Goal: Find specific page/section: Find specific page/section

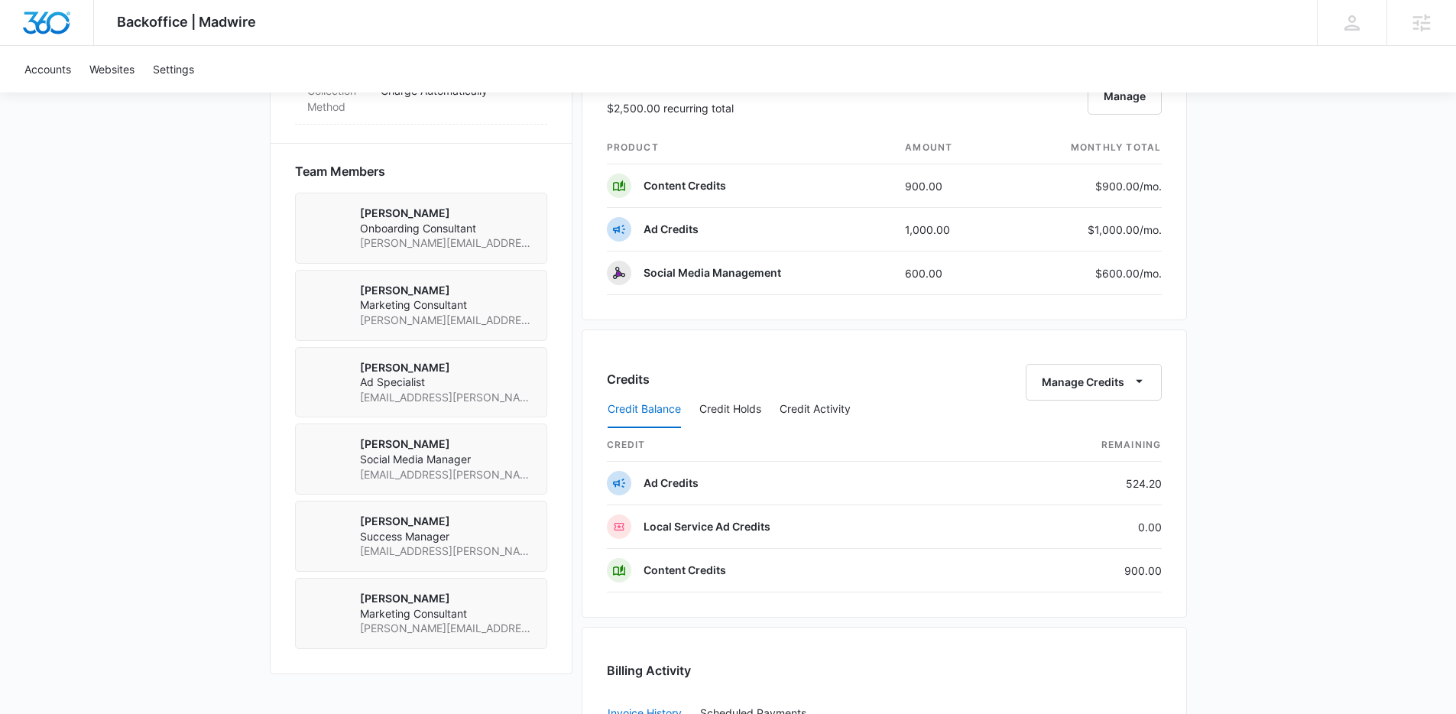
scroll to position [1071, 0]
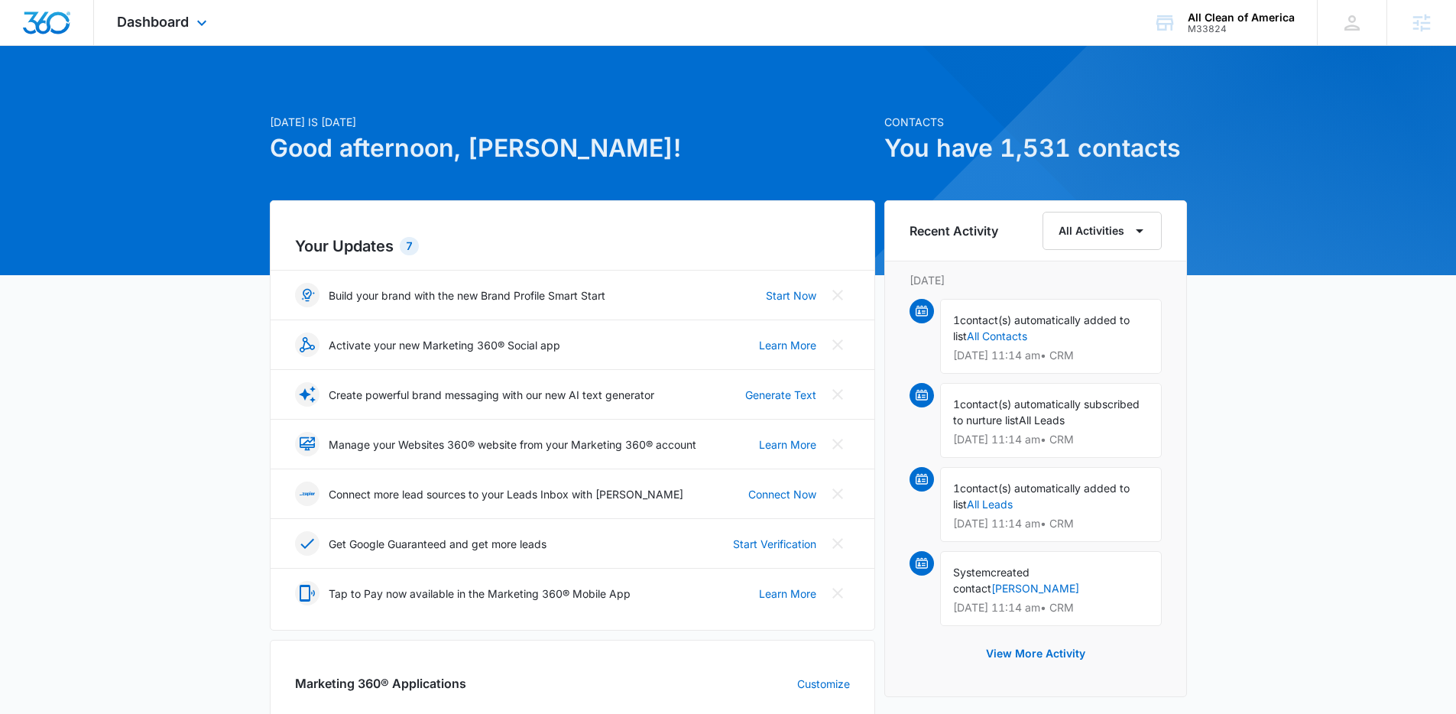
scroll to position [491, 0]
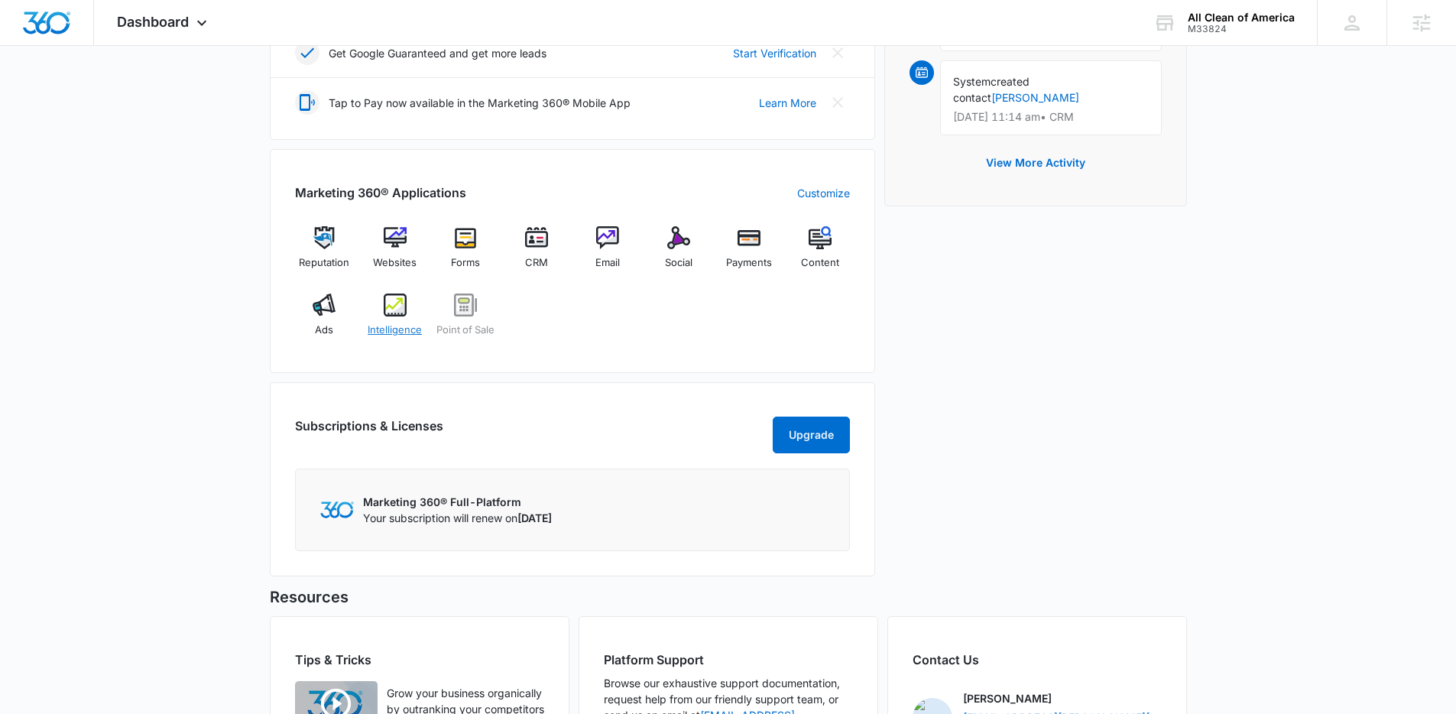
click at [398, 315] on img at bounding box center [395, 305] width 23 height 23
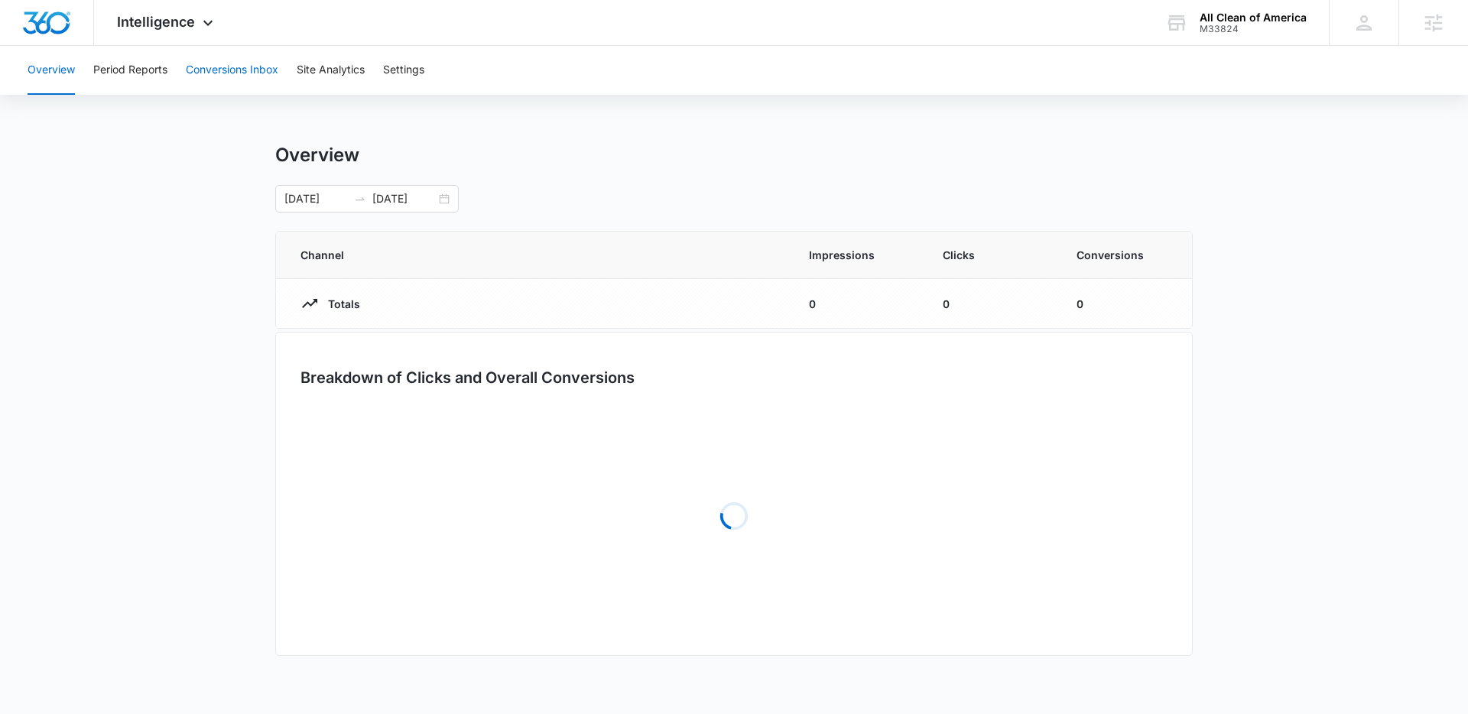
click at [226, 70] on button "Conversions Inbox" at bounding box center [232, 70] width 93 height 49
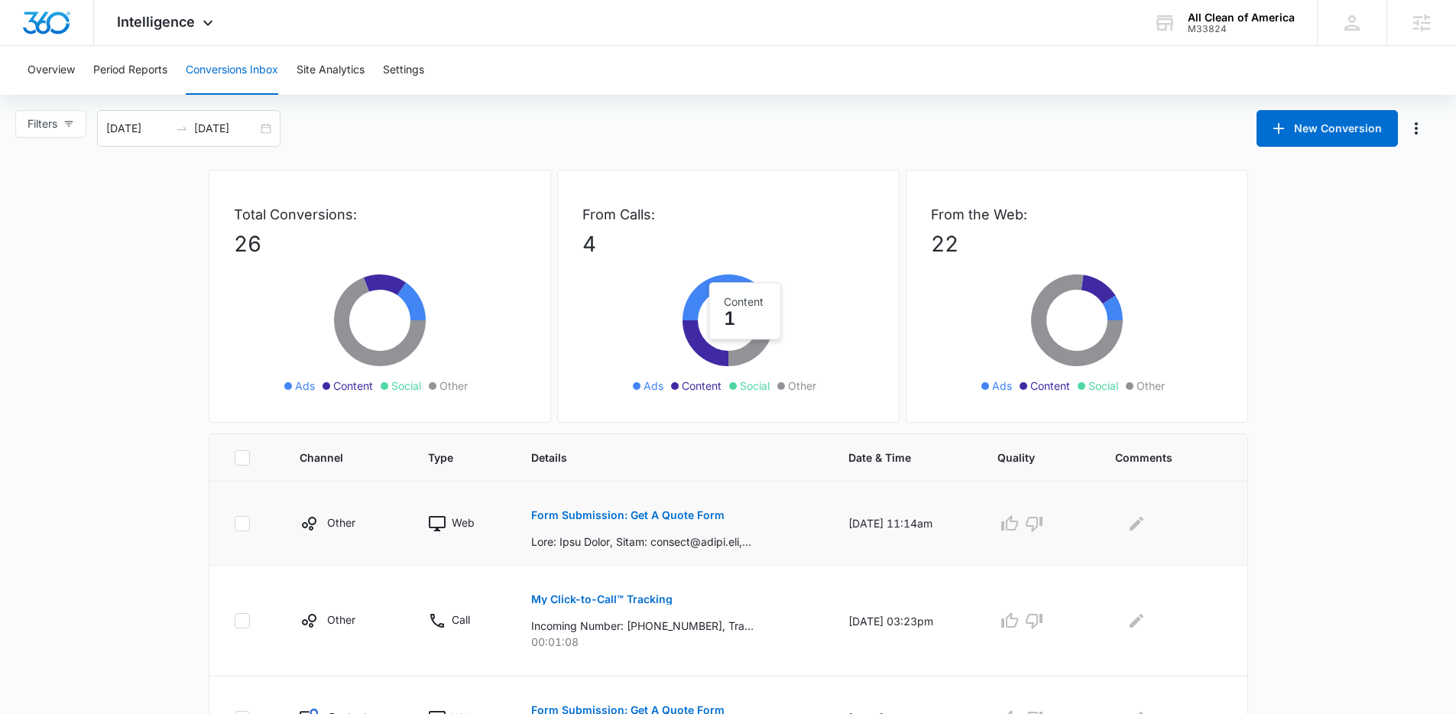
click at [649, 505] on button "Form Submission: Get A Quote Form" at bounding box center [627, 515] width 193 height 37
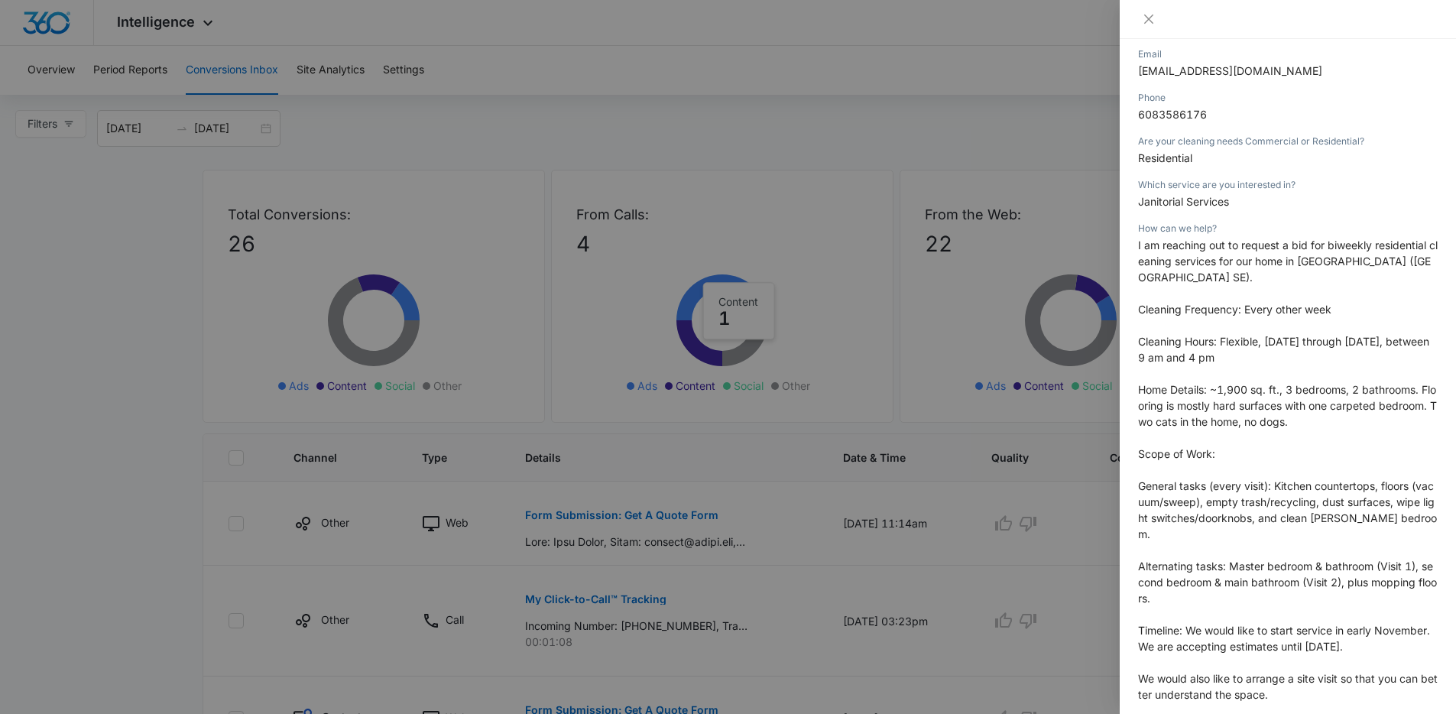
scroll to position [264, 0]
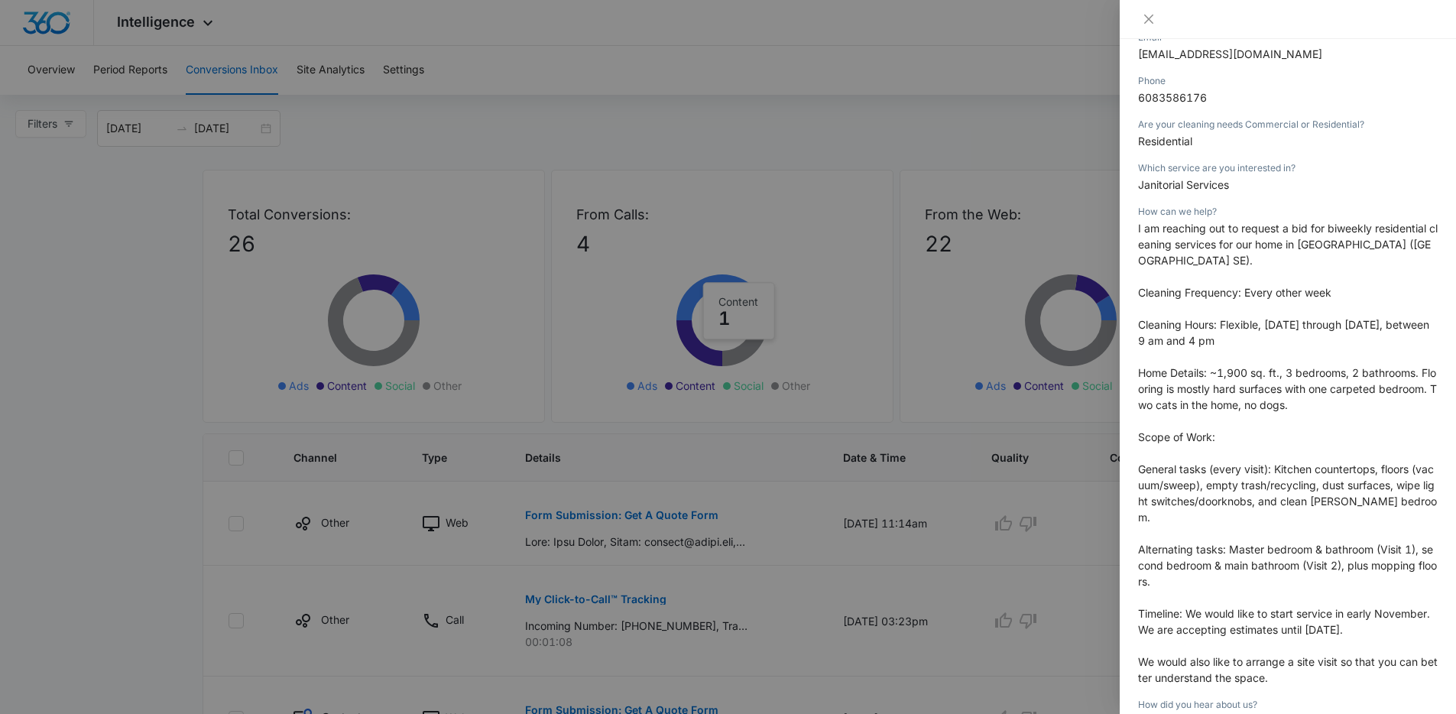
click at [1027, 522] on div at bounding box center [728, 357] width 1456 height 714
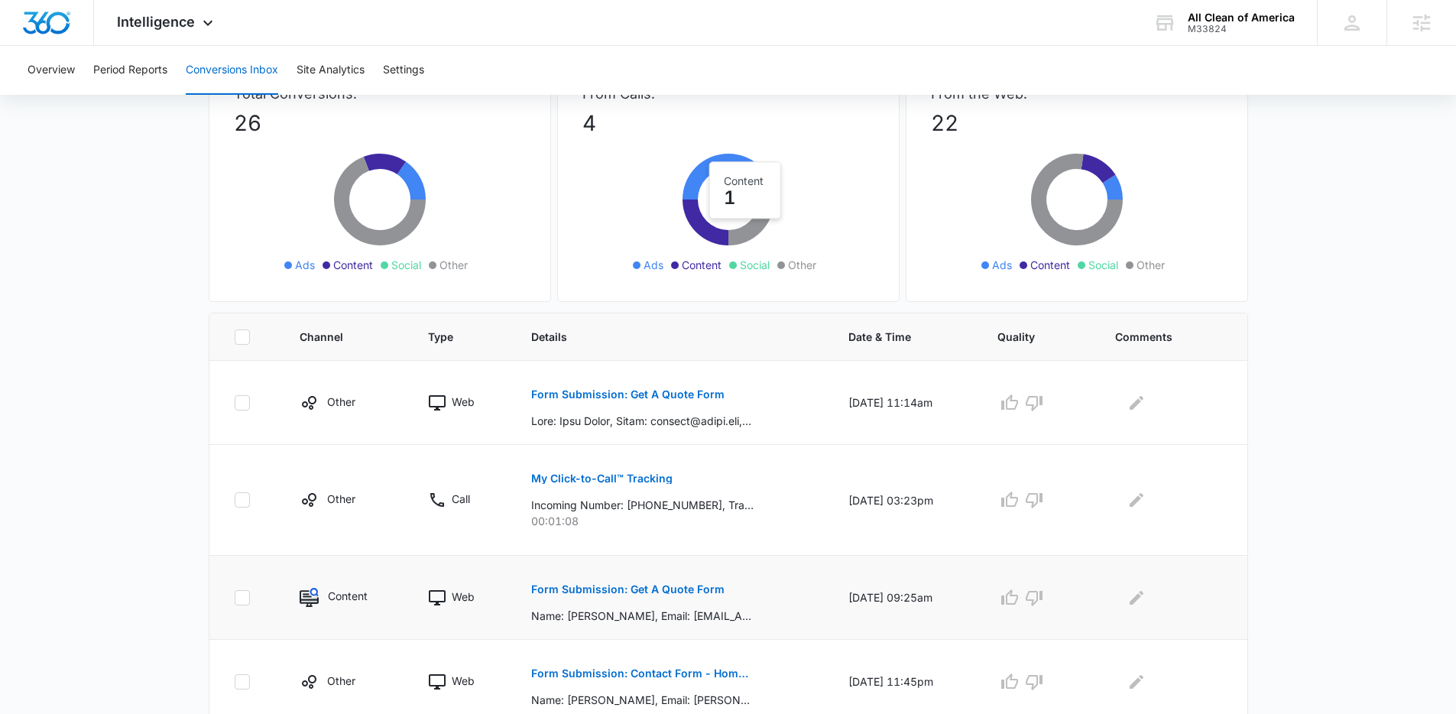
scroll to position [138, 0]
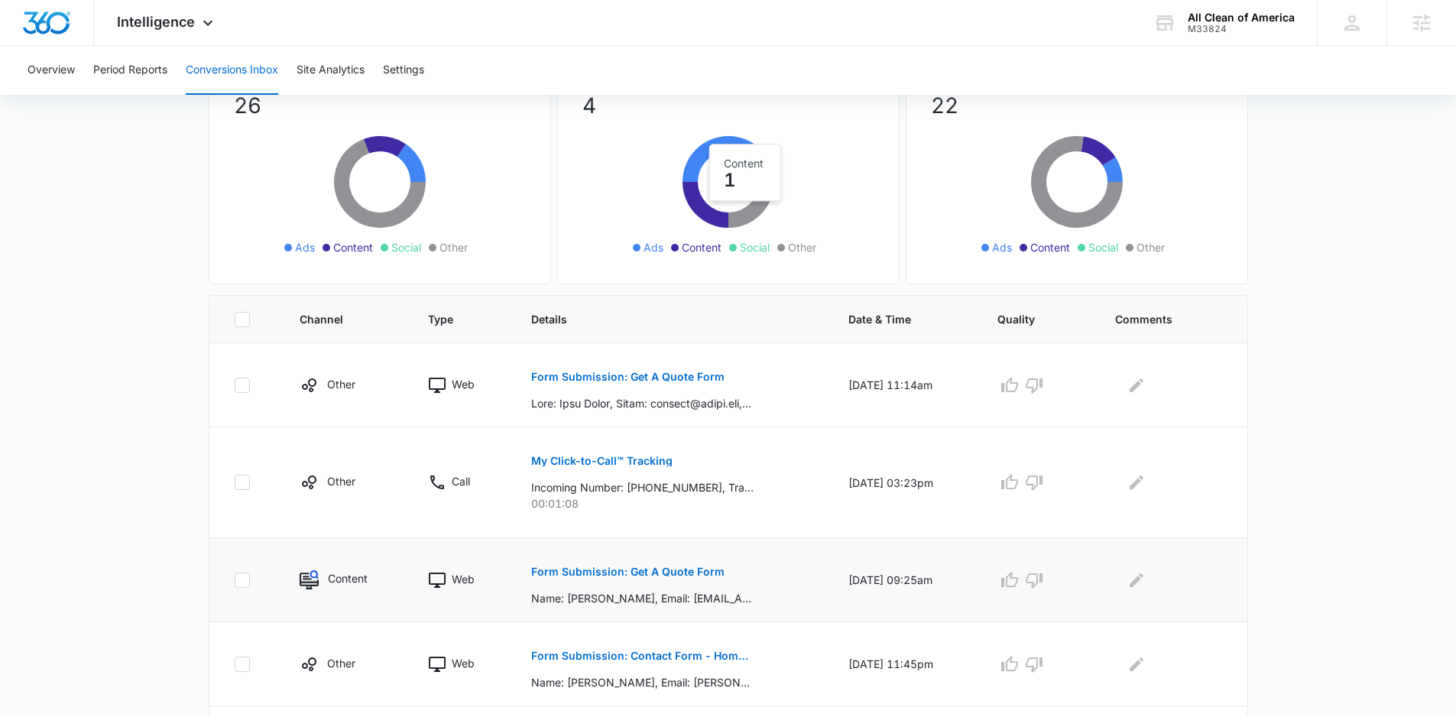
click at [647, 577] on button "Form Submission: Get A Quote Form" at bounding box center [627, 571] width 193 height 37
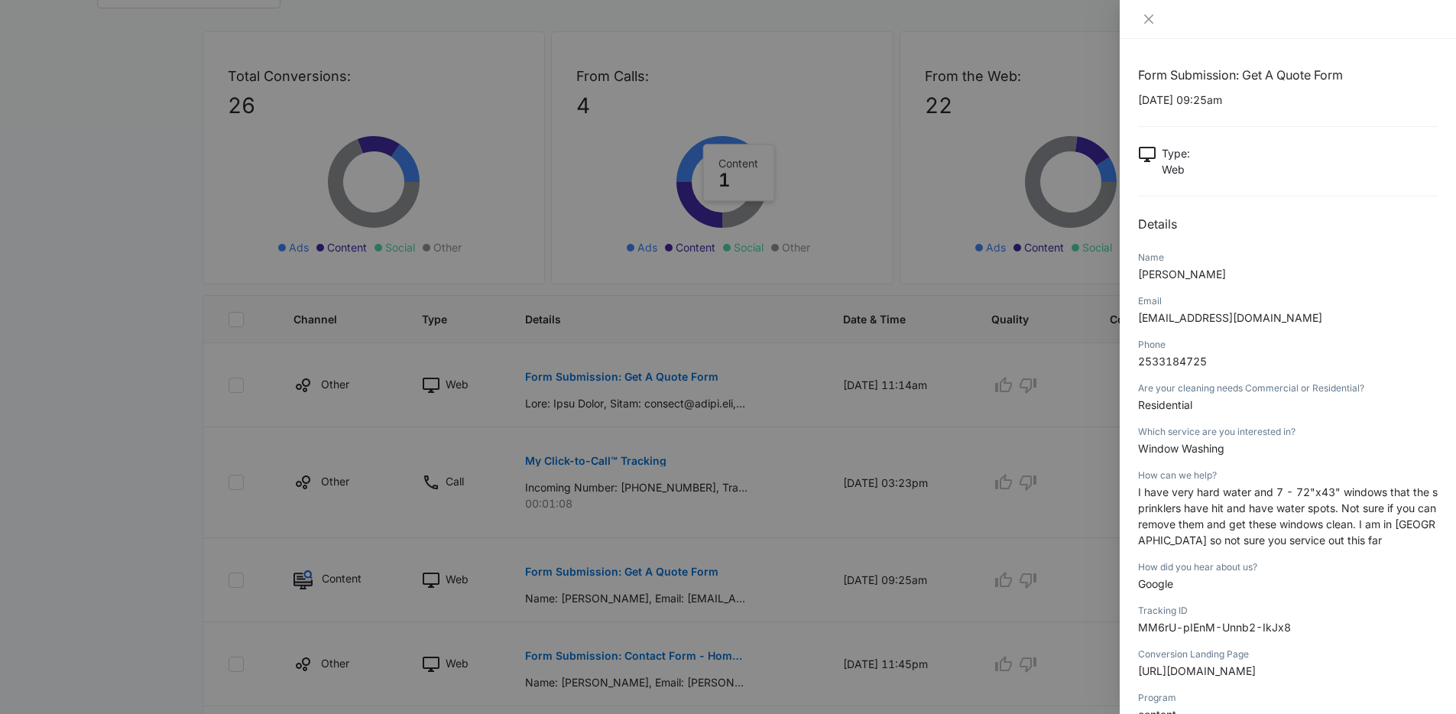
click at [683, 437] on div at bounding box center [728, 357] width 1456 height 714
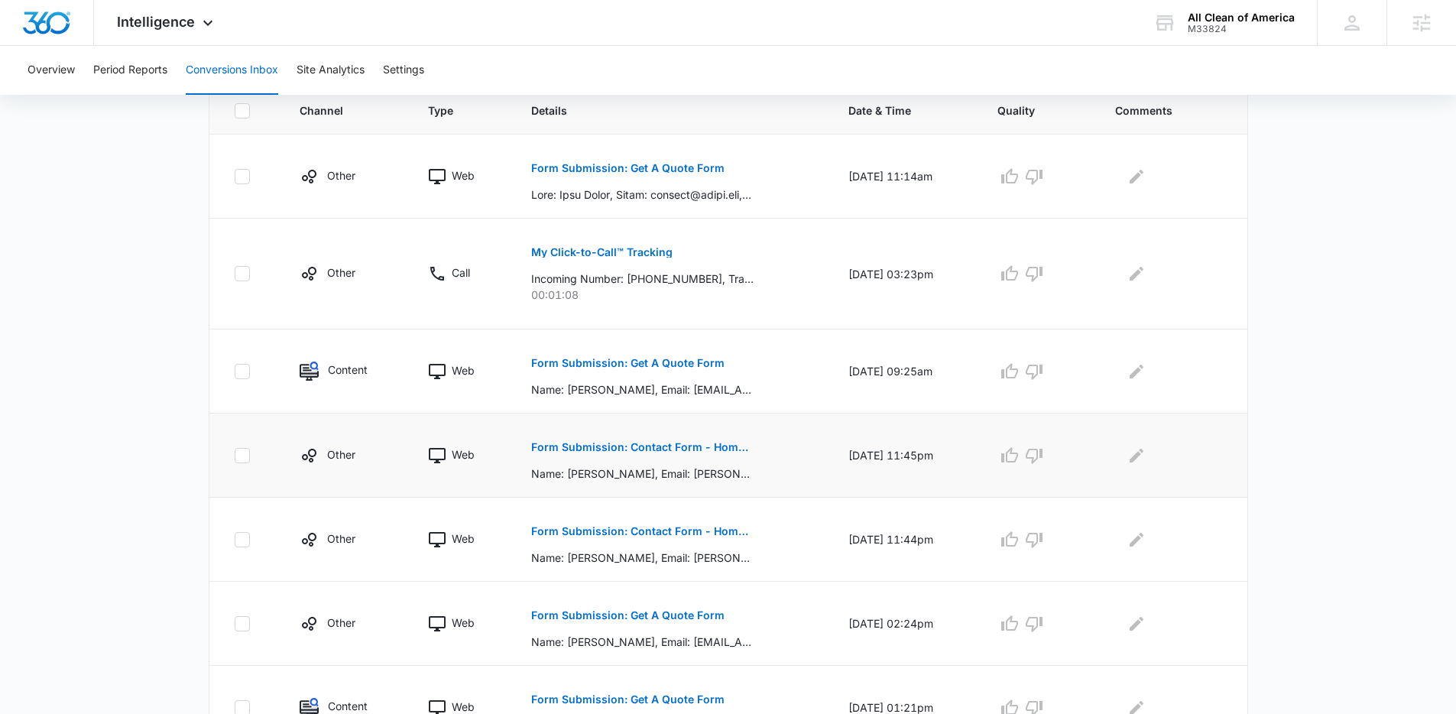
scroll to position [352, 0]
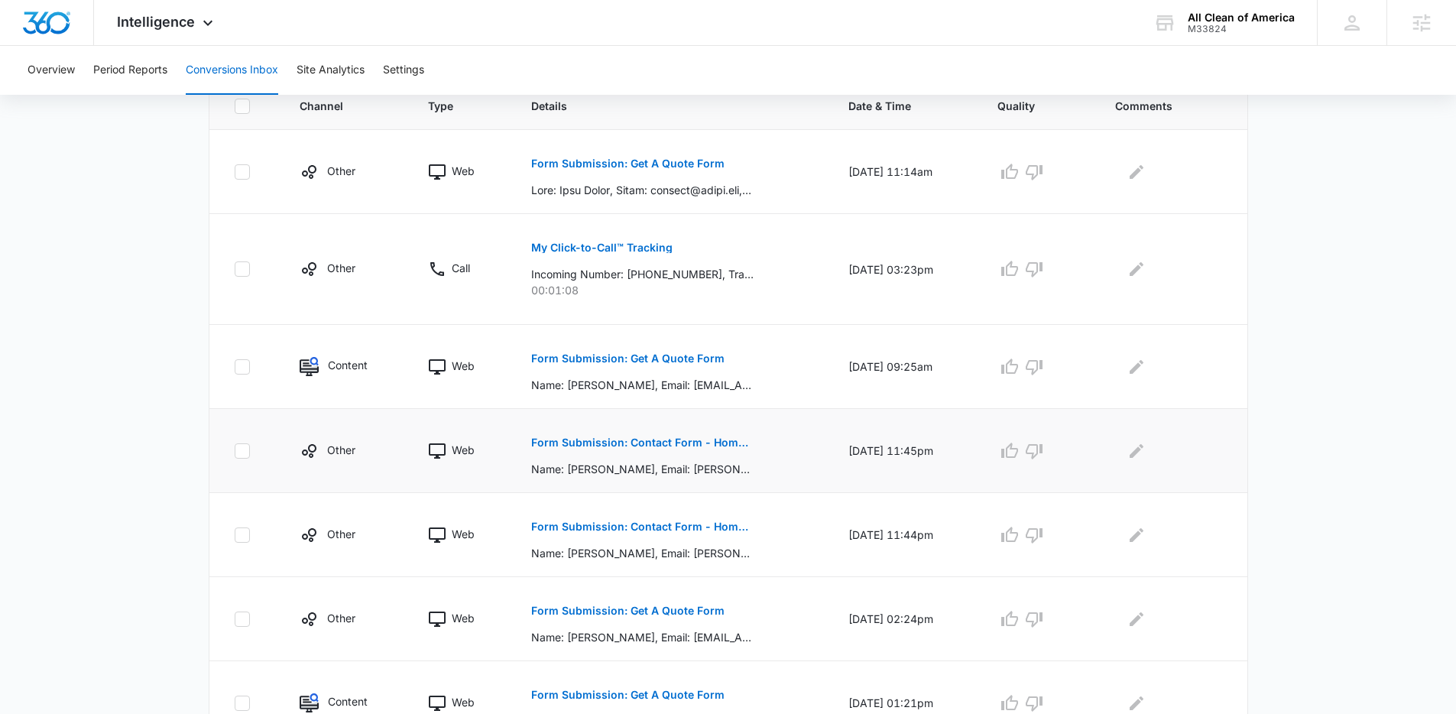
click at [679, 438] on p "Form Submission: Contact Form - Home page" at bounding box center [642, 442] width 222 height 11
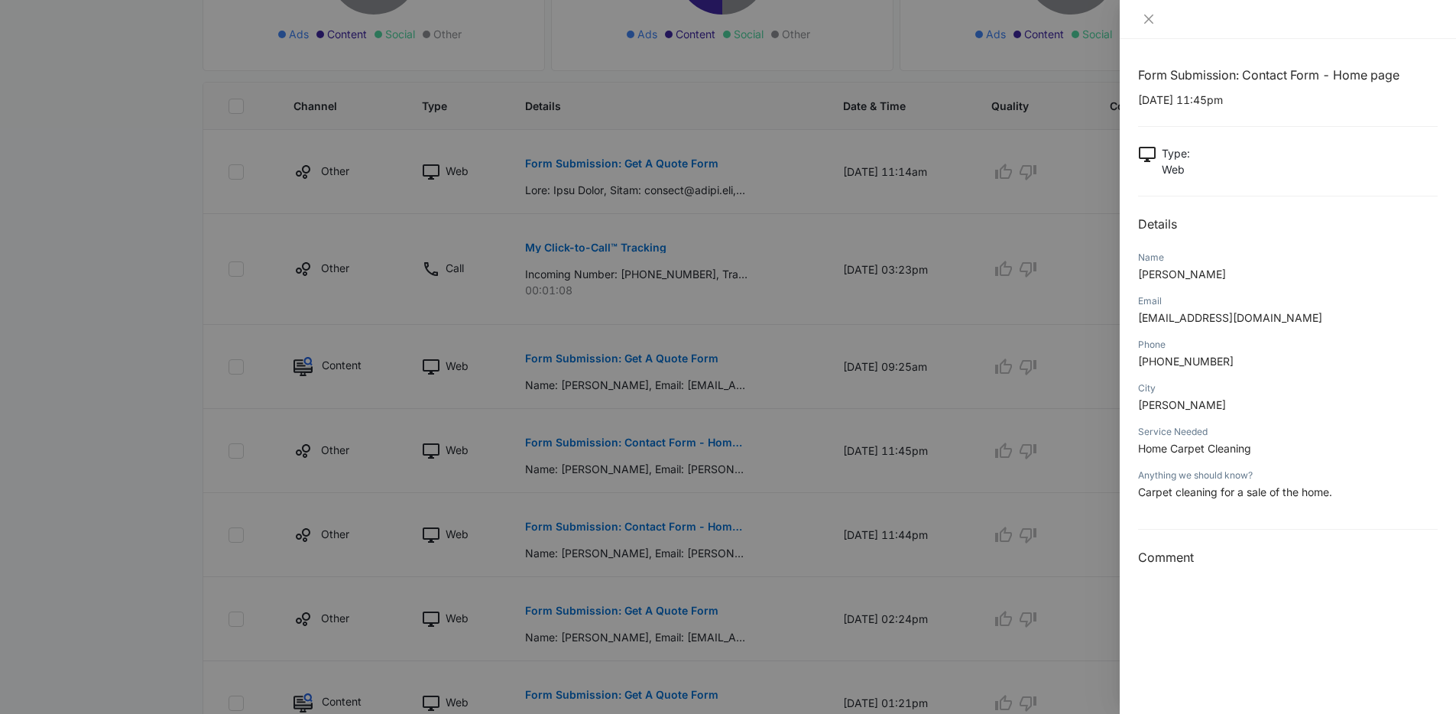
click at [719, 417] on div at bounding box center [728, 357] width 1456 height 714
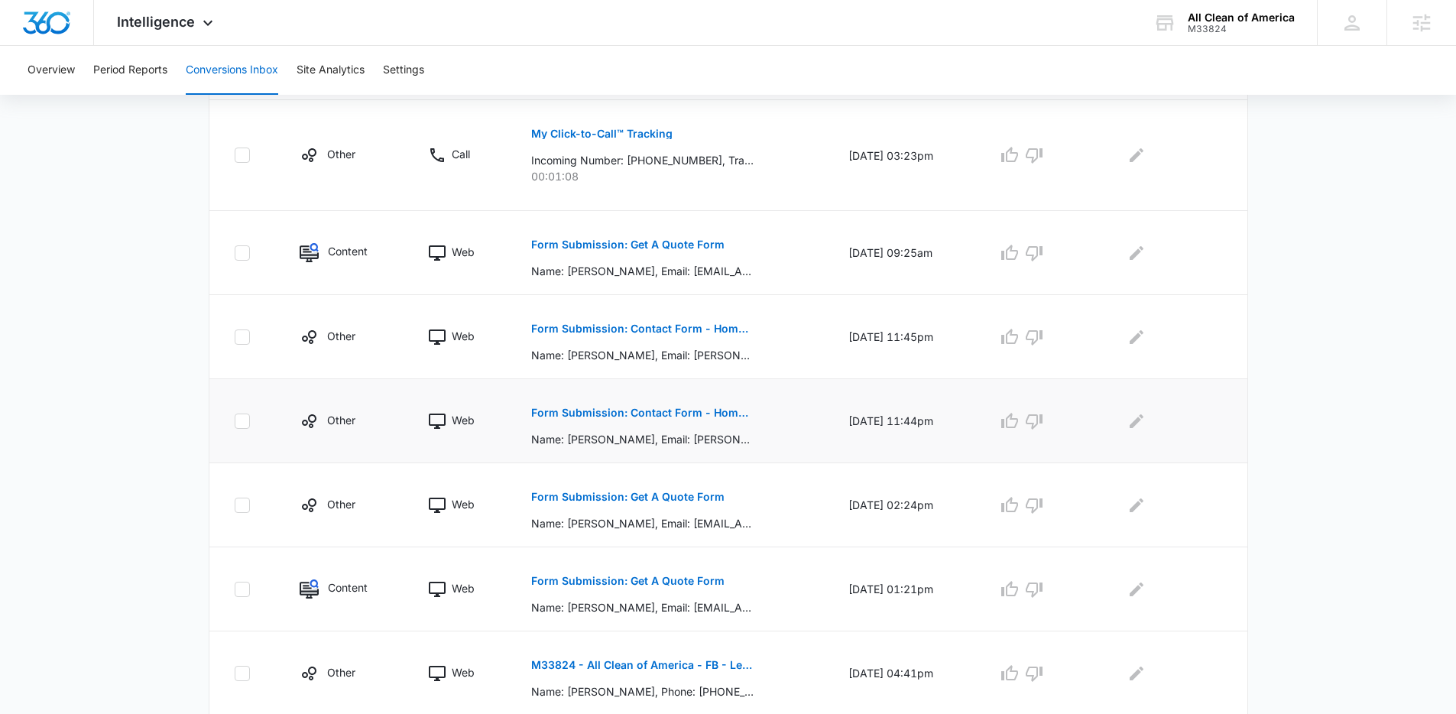
scroll to position [466, 0]
click at [671, 404] on button "Form Submission: Contact Form - Home page" at bounding box center [642, 412] width 222 height 37
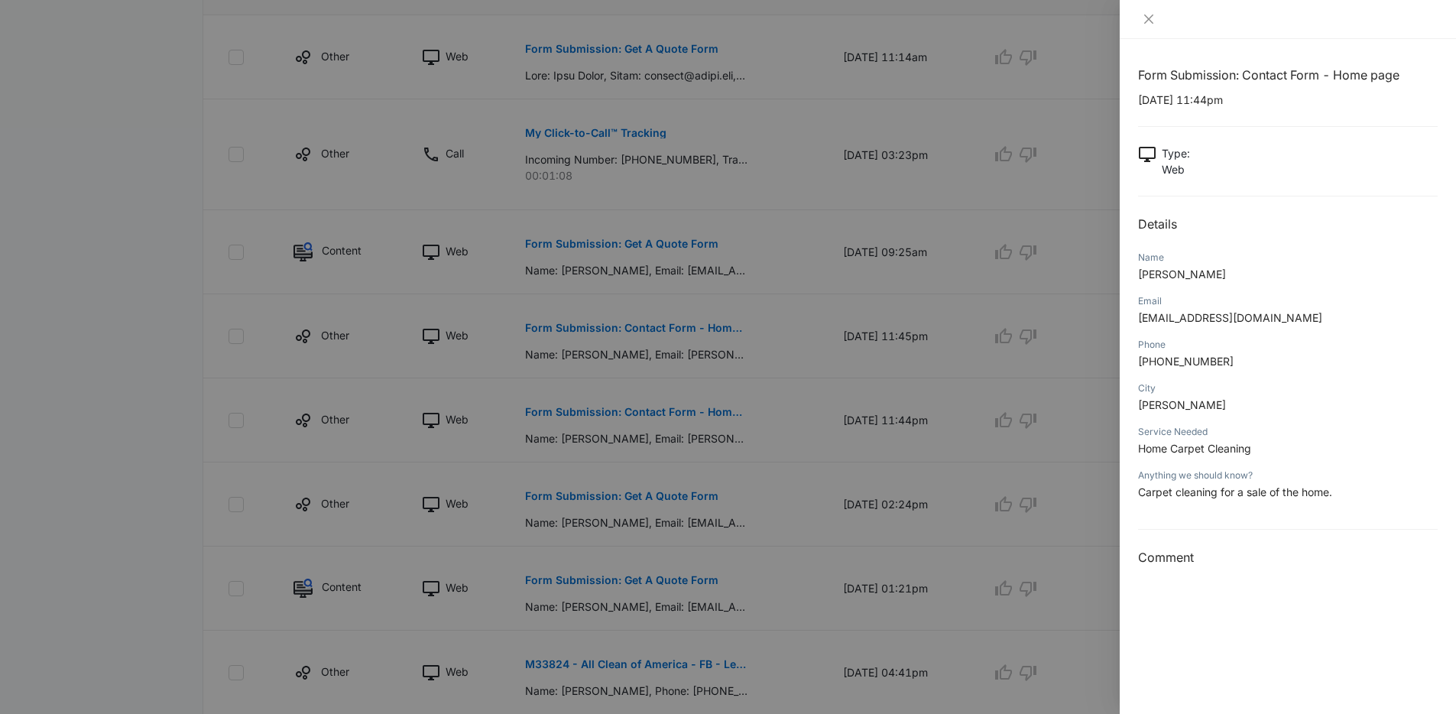
click at [784, 389] on div at bounding box center [728, 357] width 1456 height 714
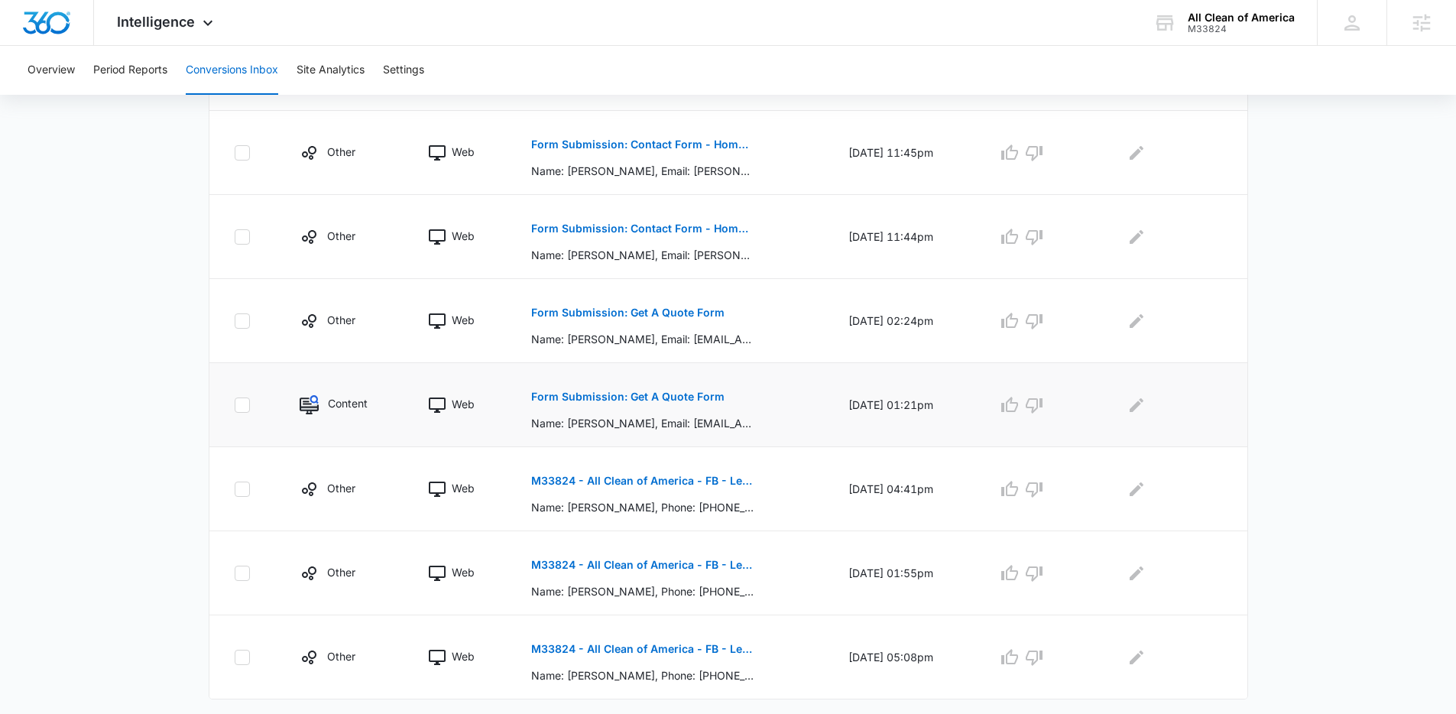
scroll to position [653, 0]
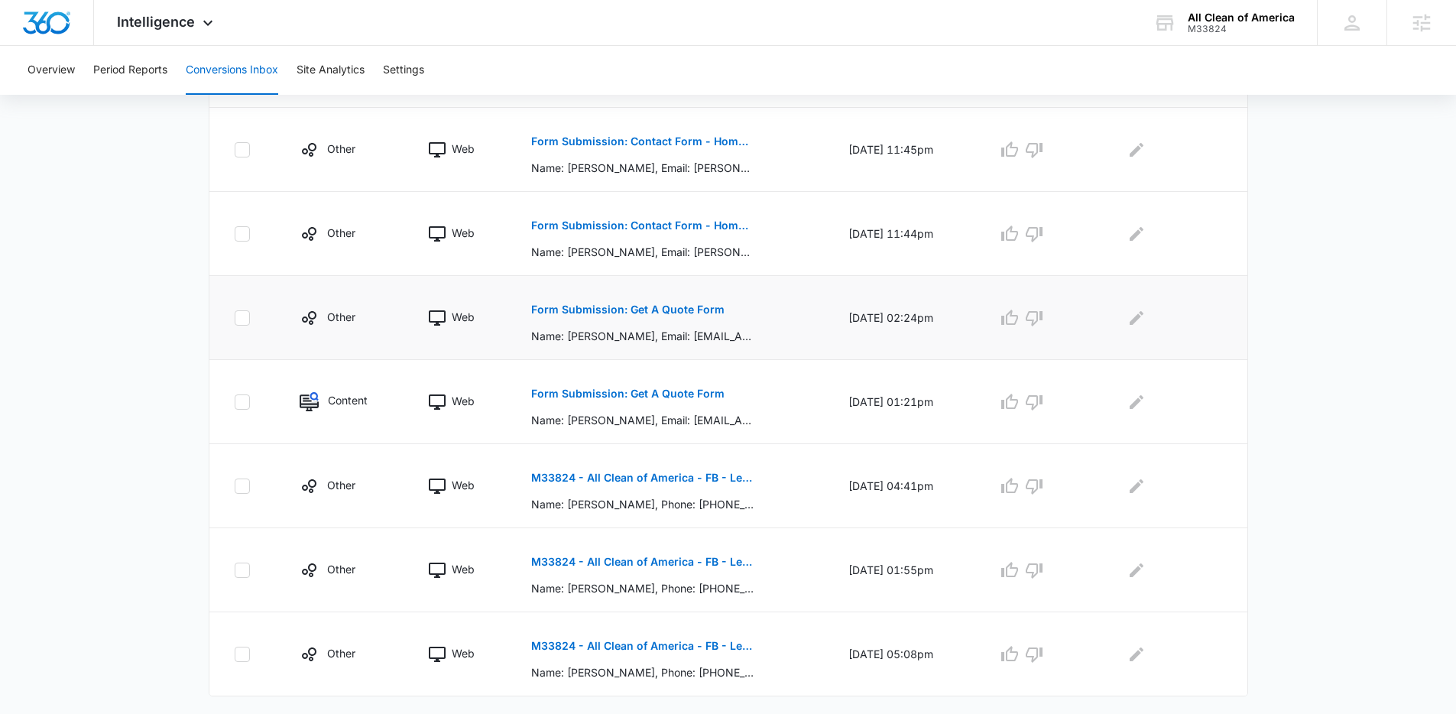
click at [670, 311] on p "Form Submission: Get A Quote Form" at bounding box center [627, 309] width 193 height 11
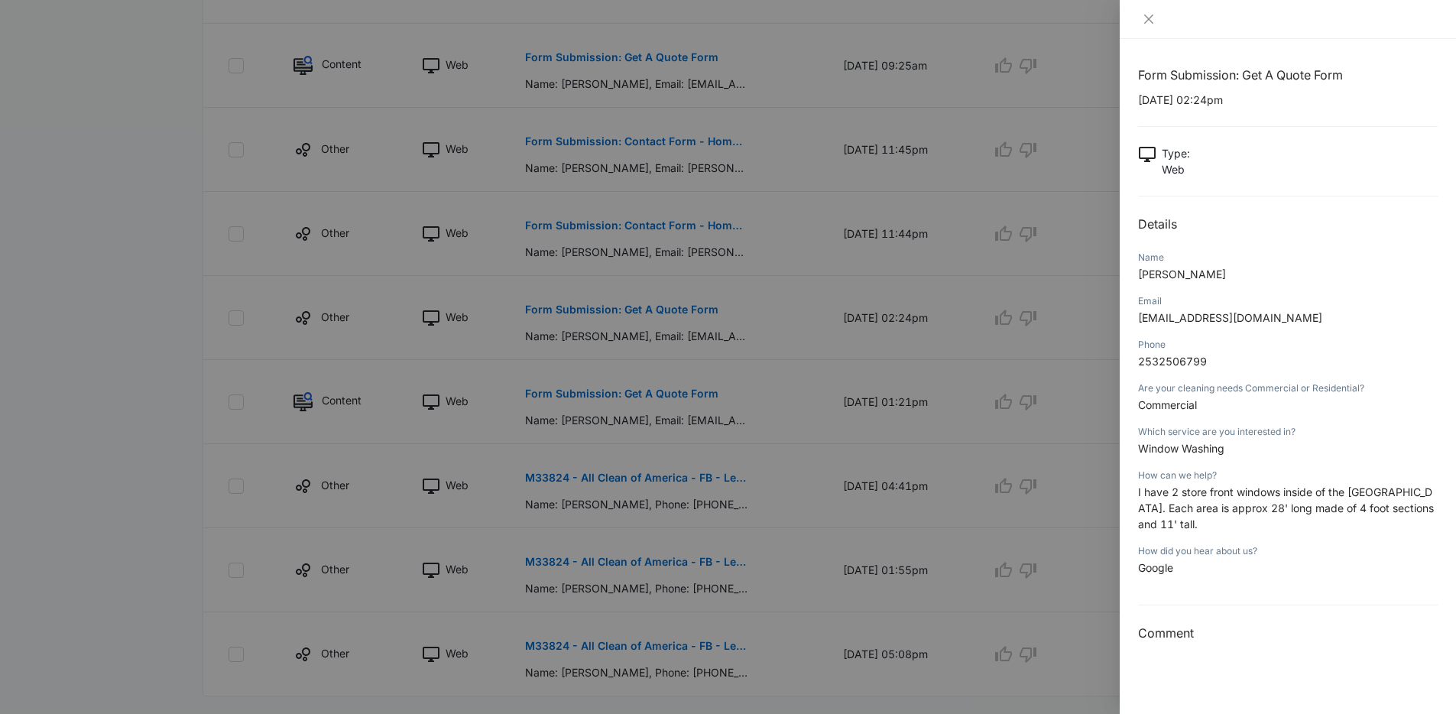
click at [777, 368] on div at bounding box center [728, 357] width 1456 height 714
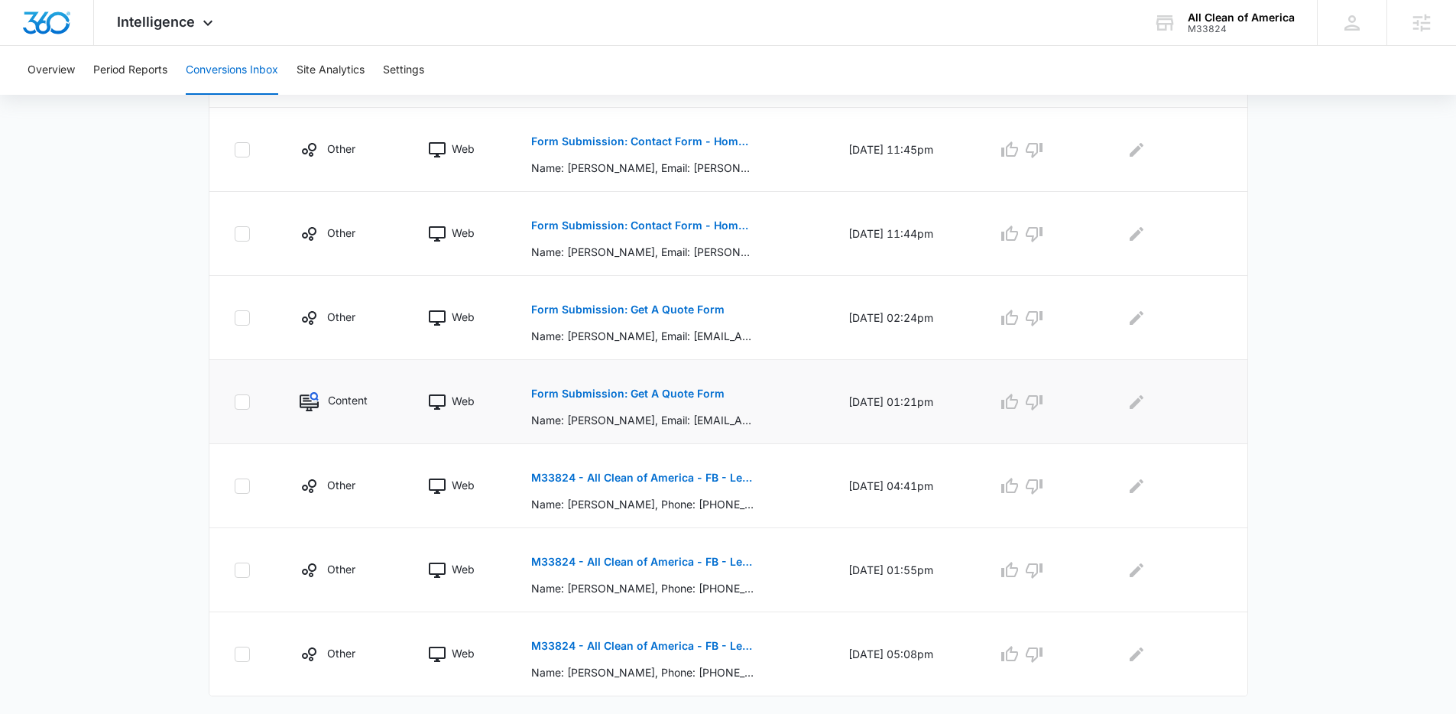
click at [643, 392] on p "Form Submission: Get A Quote Form" at bounding box center [627, 393] width 193 height 11
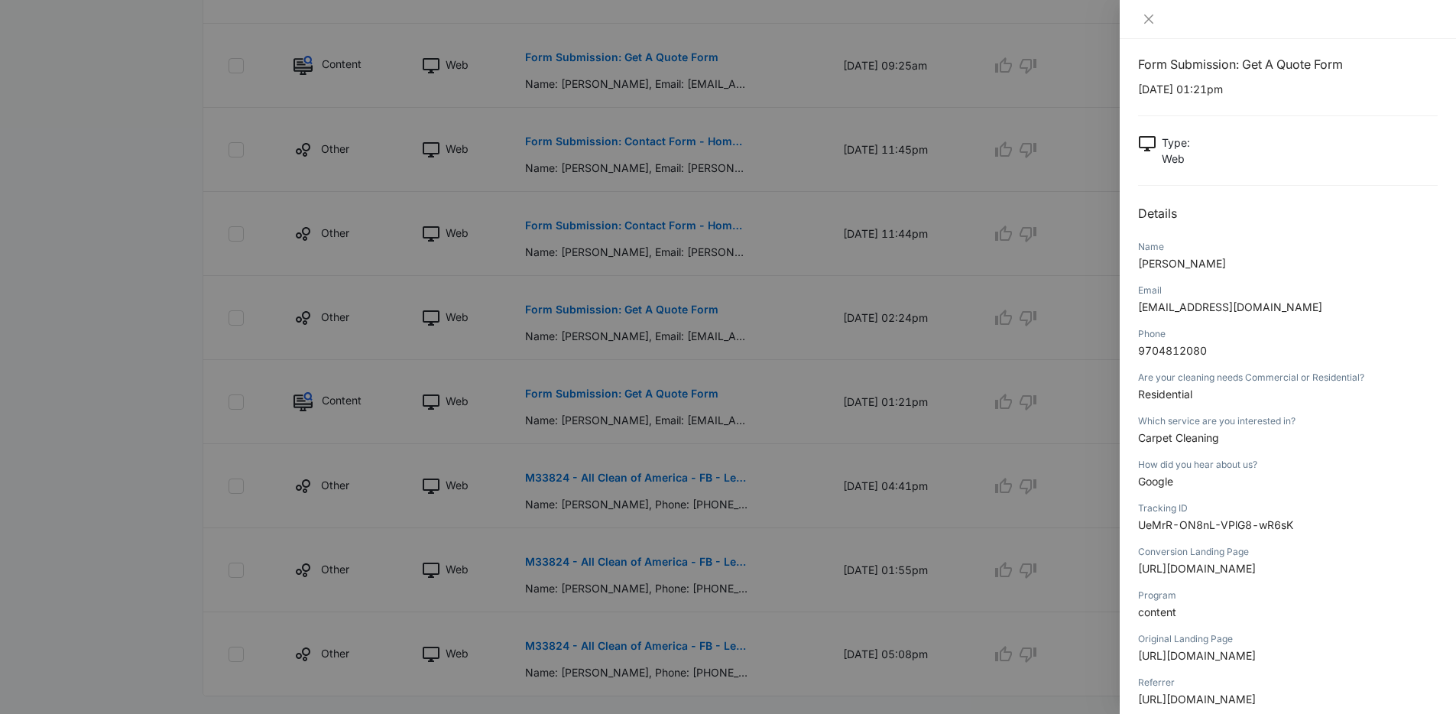
scroll to position [24, 0]
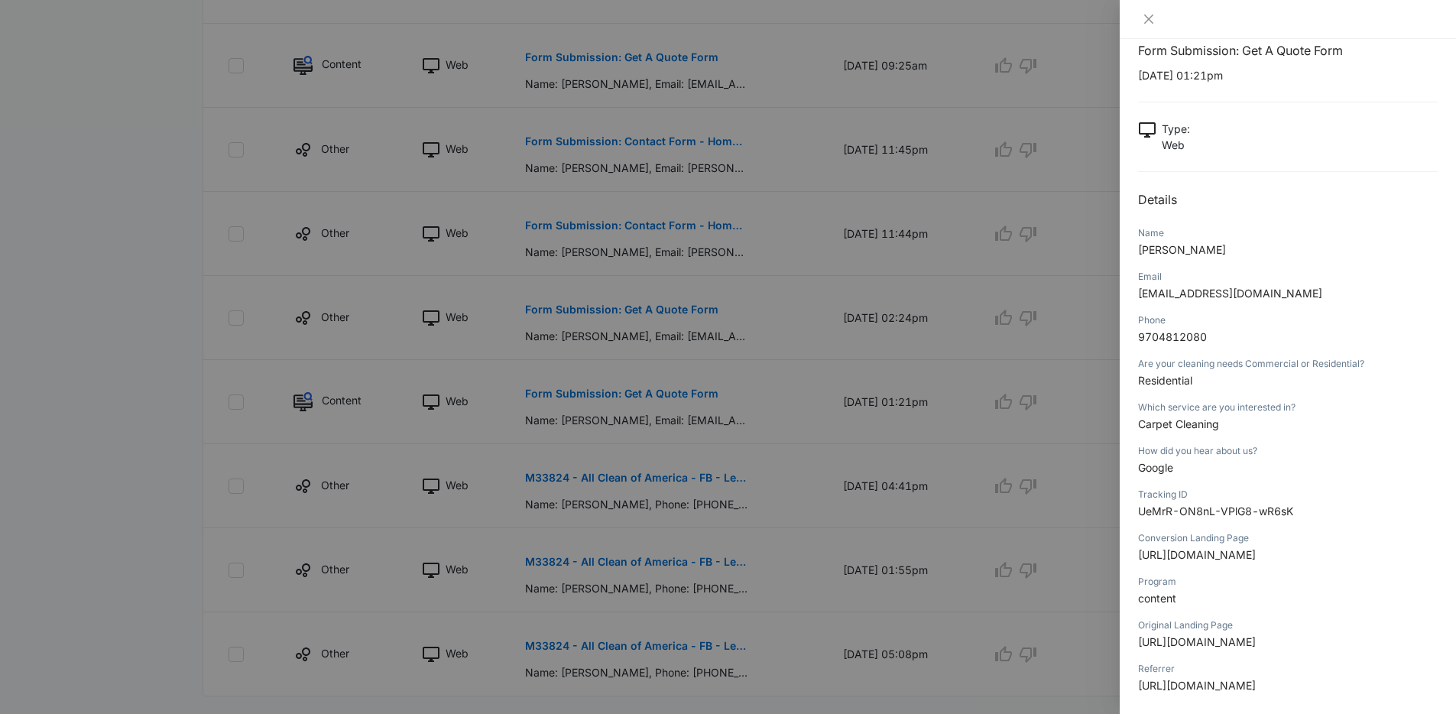
click at [819, 427] on div at bounding box center [728, 357] width 1456 height 714
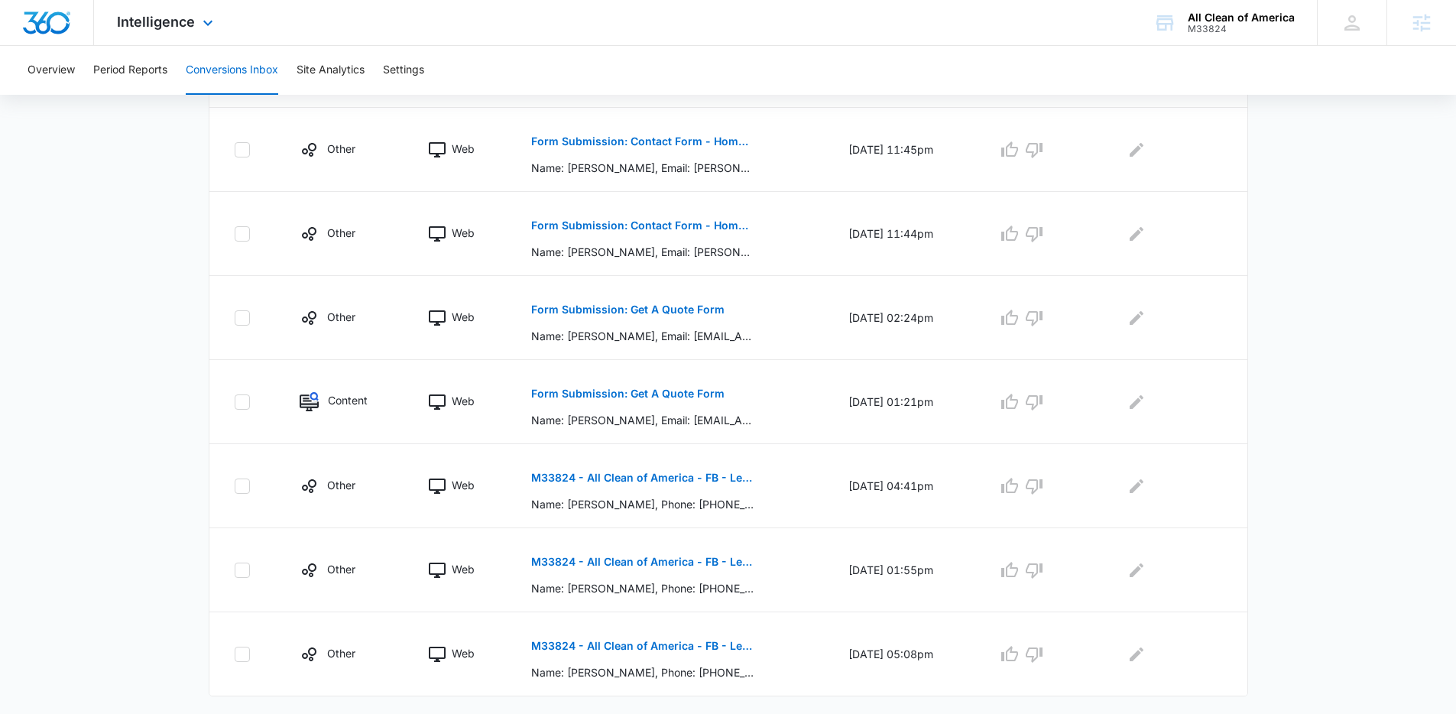
click at [179, 40] on div "Intelligence Apps Reputation Websites Forms CRM Email Social Payments POS Conte…" at bounding box center [167, 22] width 146 height 45
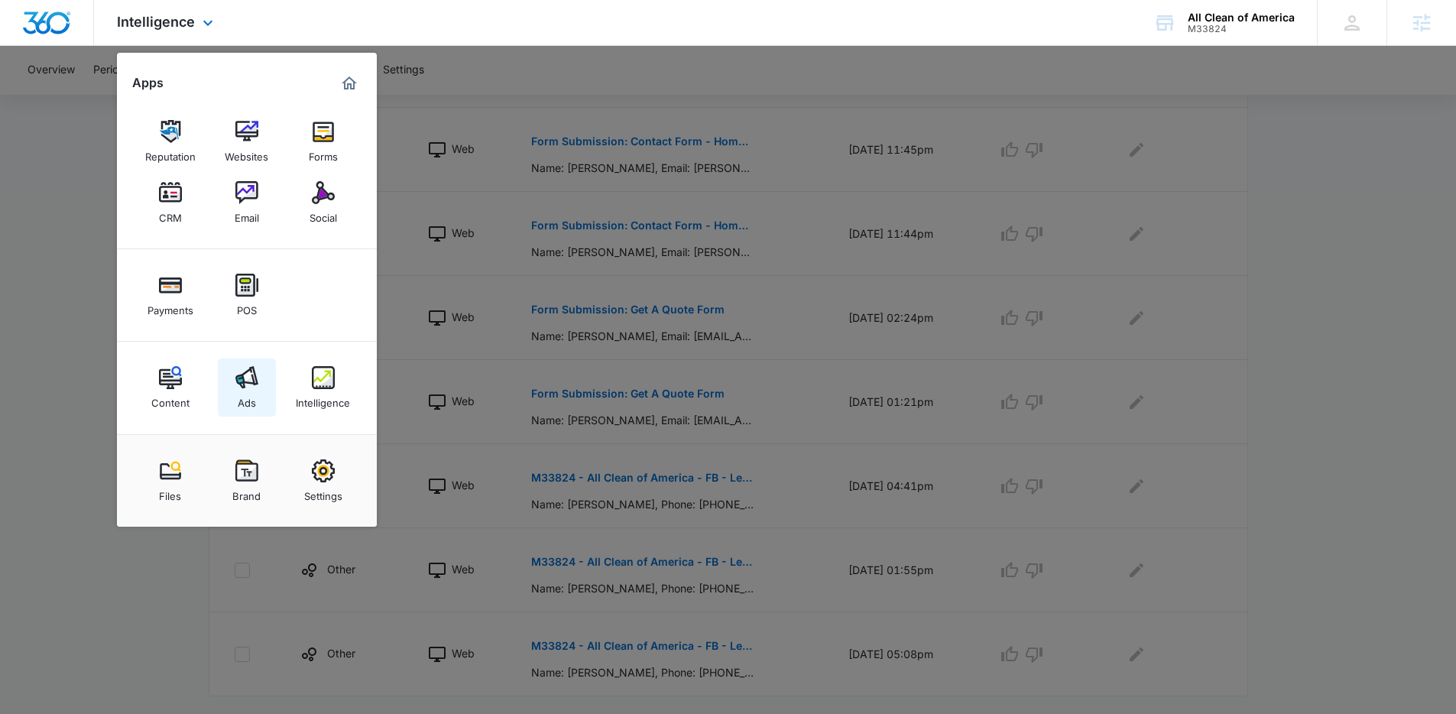
click at [244, 397] on div "Ads" at bounding box center [247, 399] width 18 height 20
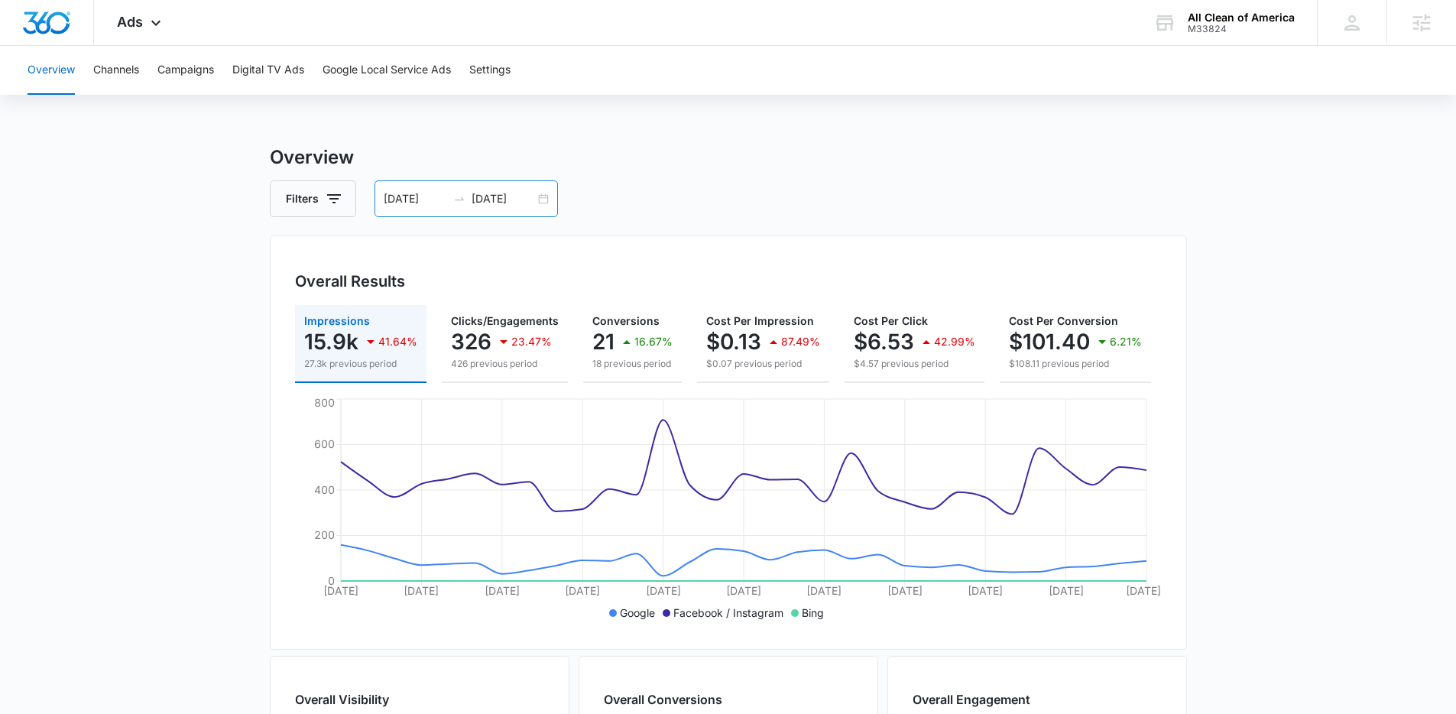
click at [538, 196] on div "[DATE] [DATE]" at bounding box center [466, 198] width 183 height 37
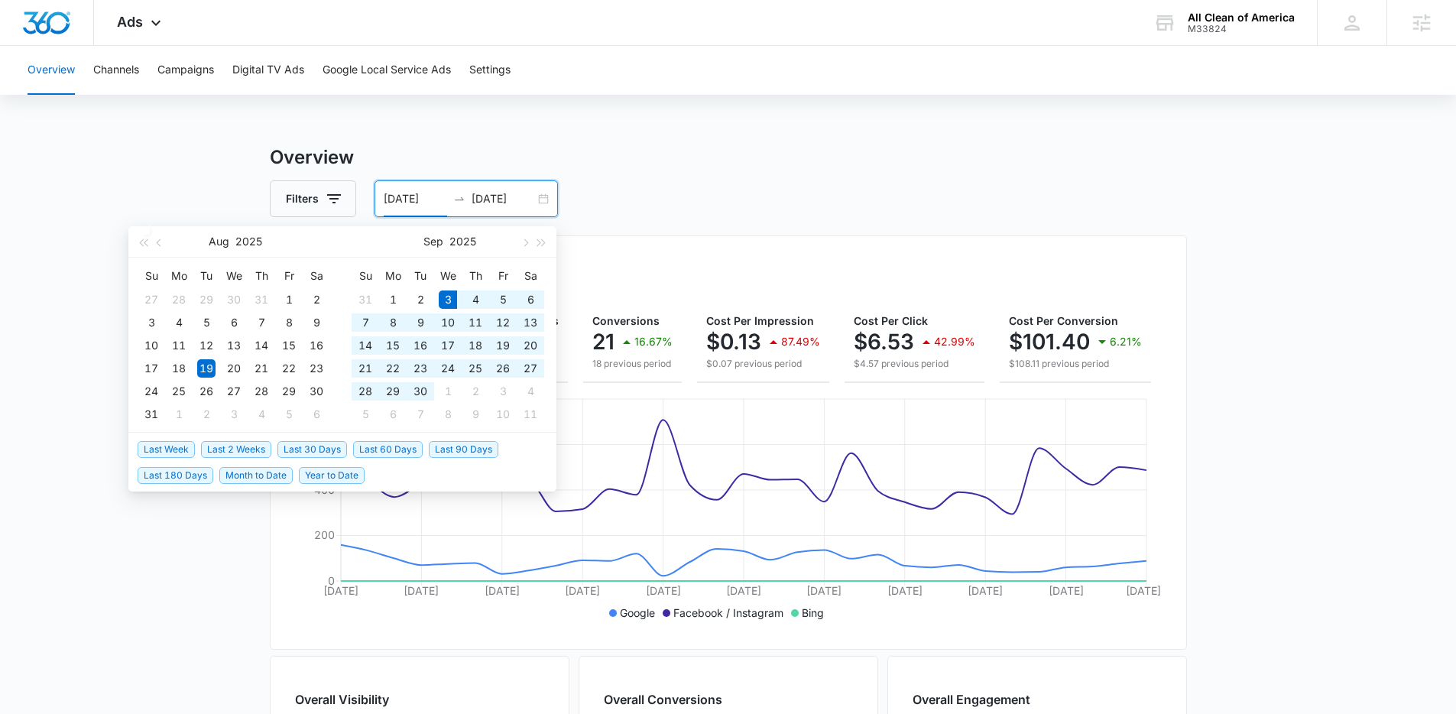
click at [341, 443] on span "Last 30 Days" at bounding box center [313, 449] width 70 height 17
type input "[DATE]"
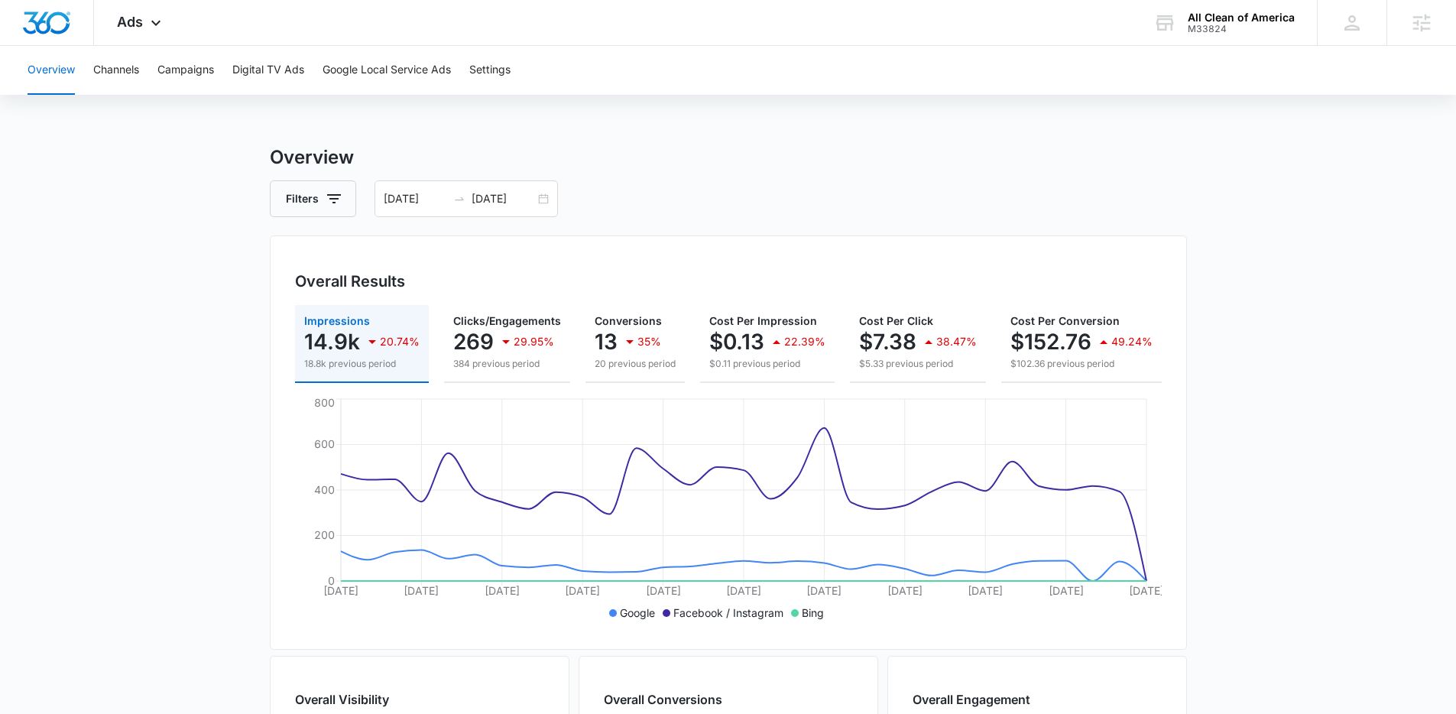
click at [779, 394] on div "Impressions 14.9k 20.74% 18.8k previous period Clicks/Engagements 269 29.95% 38…" at bounding box center [728, 465] width 867 height 320
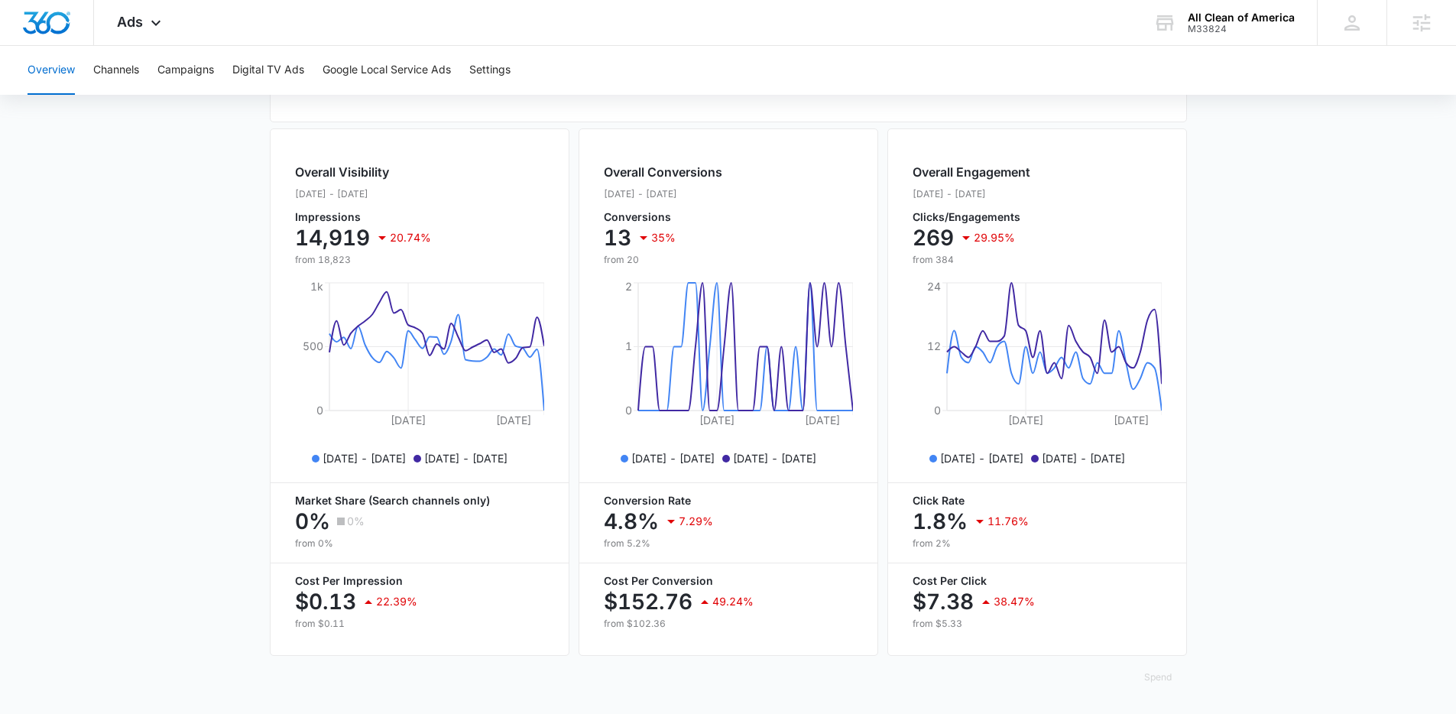
scroll to position [539, 0]
click at [179, 65] on button "Campaigns" at bounding box center [185, 70] width 57 height 49
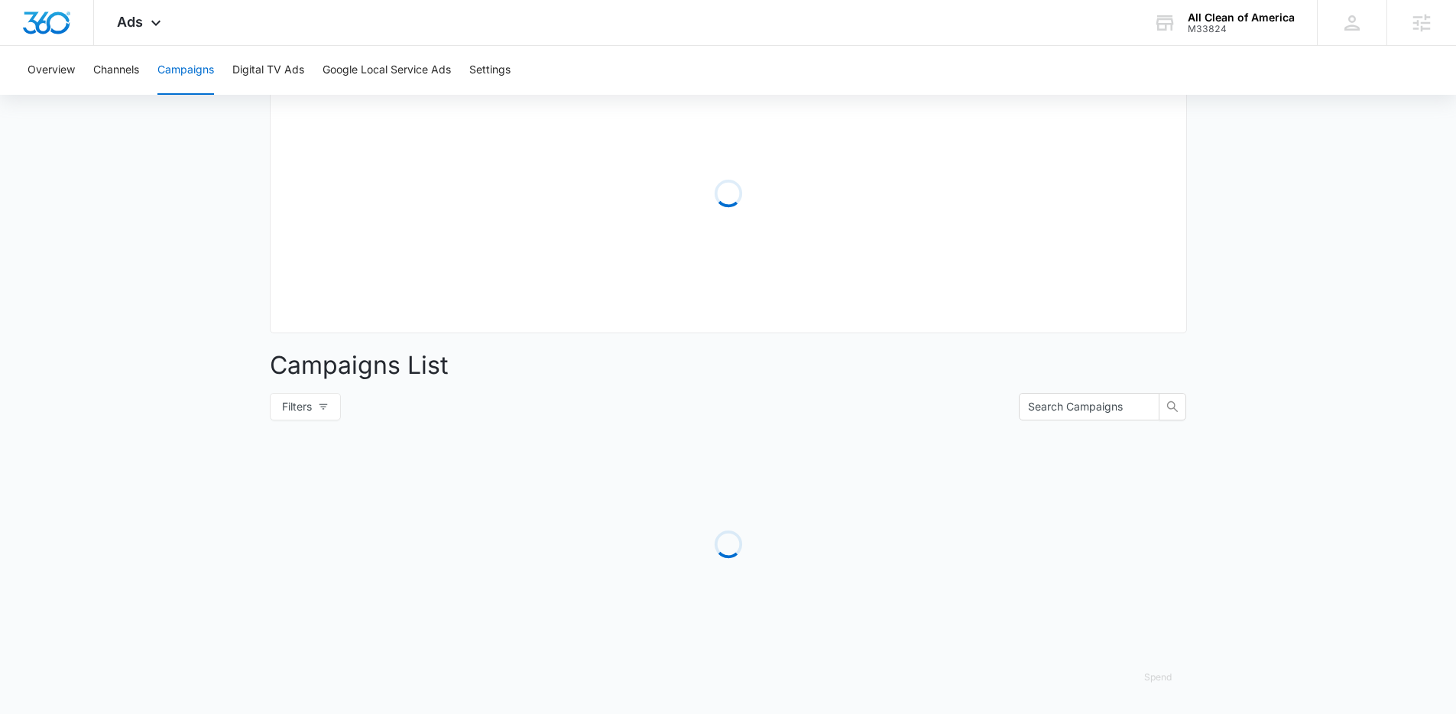
type input "[DATE]"
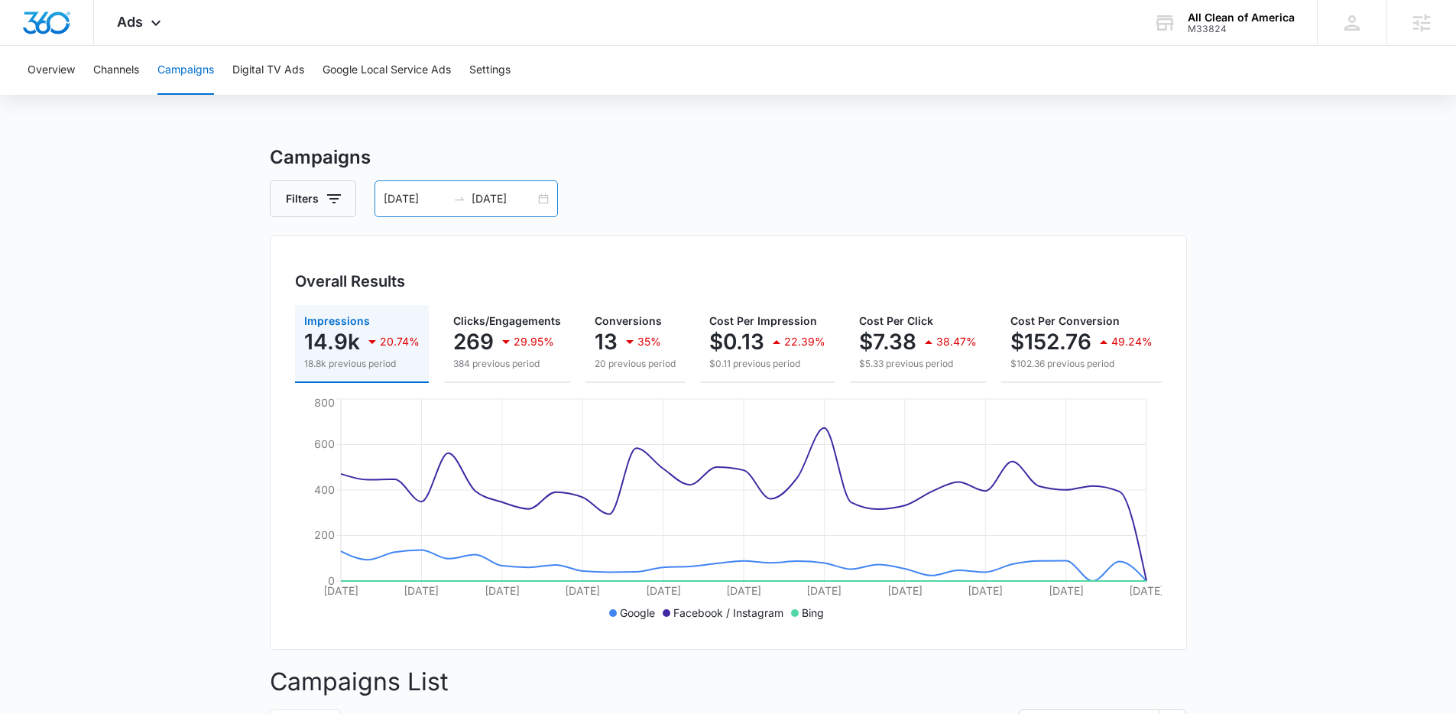
click at [542, 200] on div "[DATE] [DATE]" at bounding box center [466, 198] width 183 height 37
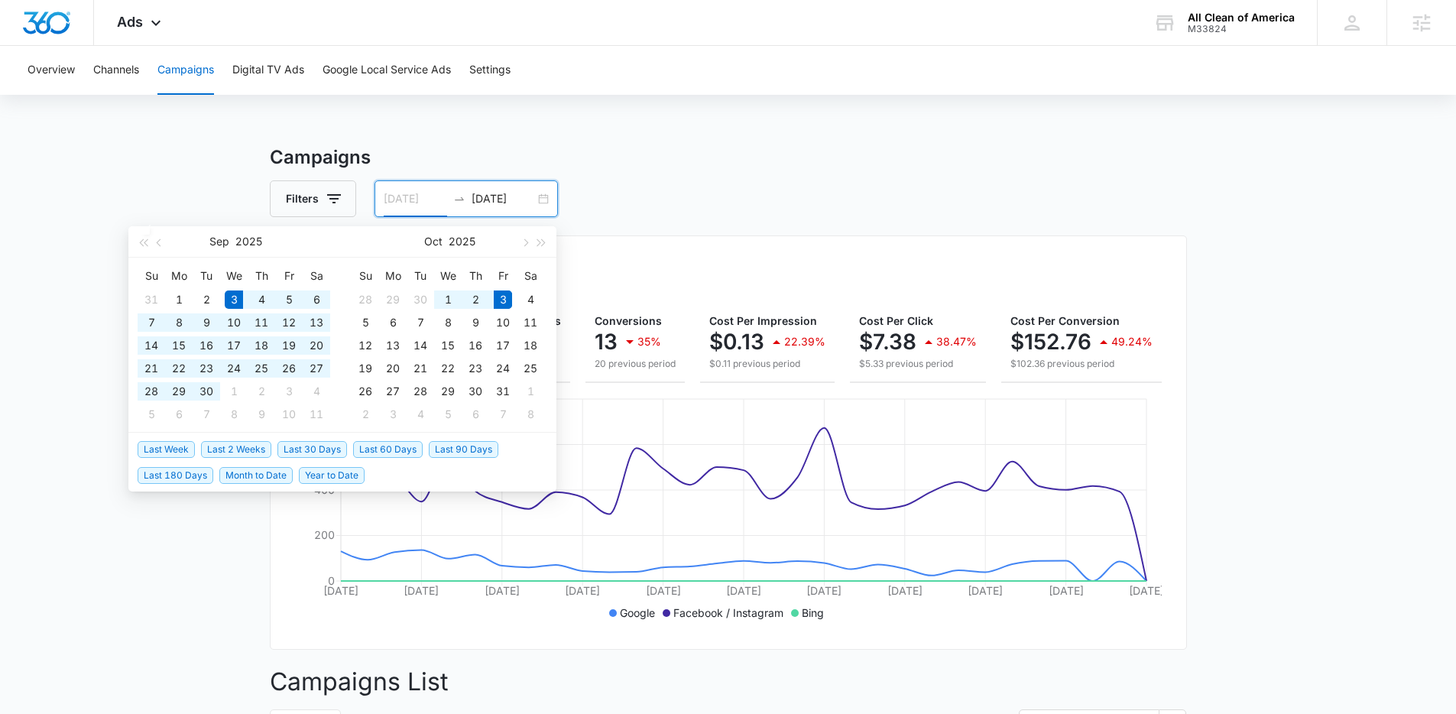
type input "[DATE]"
click at [328, 447] on span "Last 30 Days" at bounding box center [313, 449] width 70 height 17
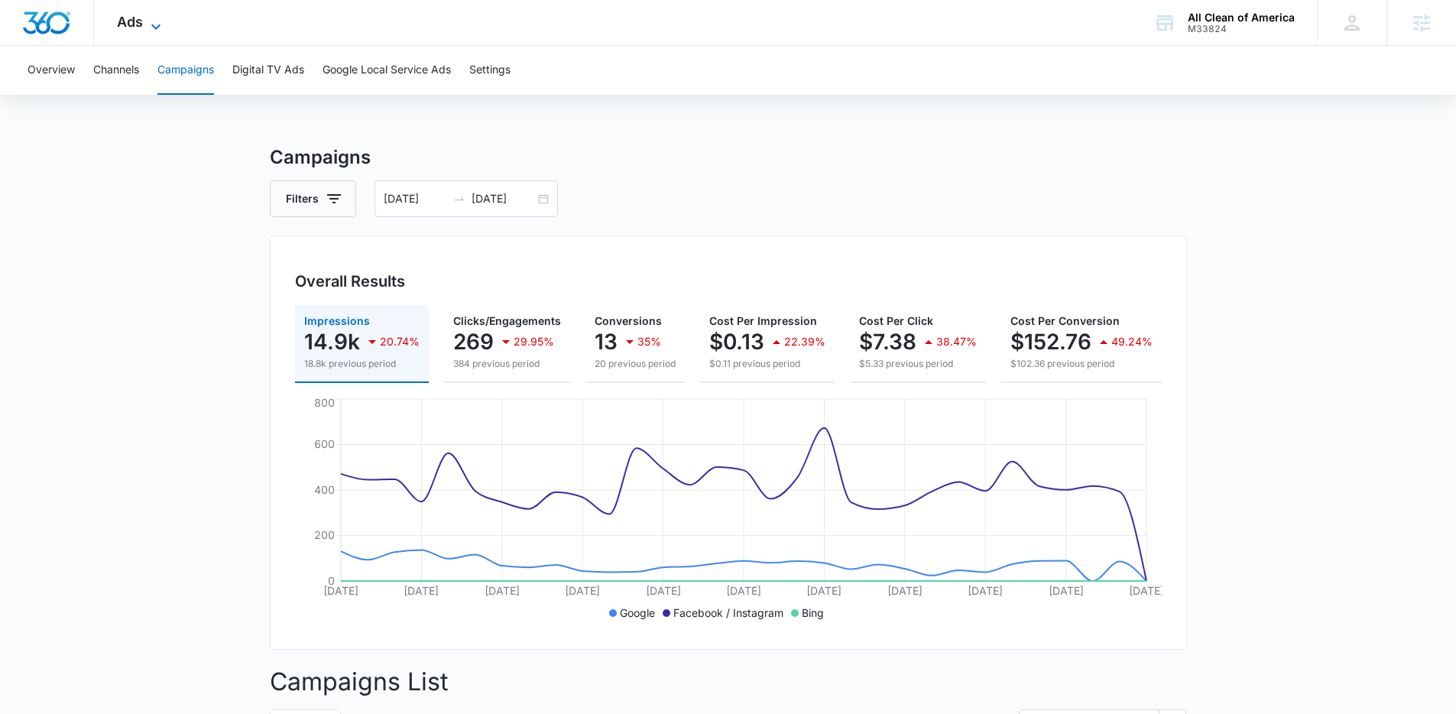
click at [135, 15] on span "Ads" at bounding box center [130, 22] width 26 height 16
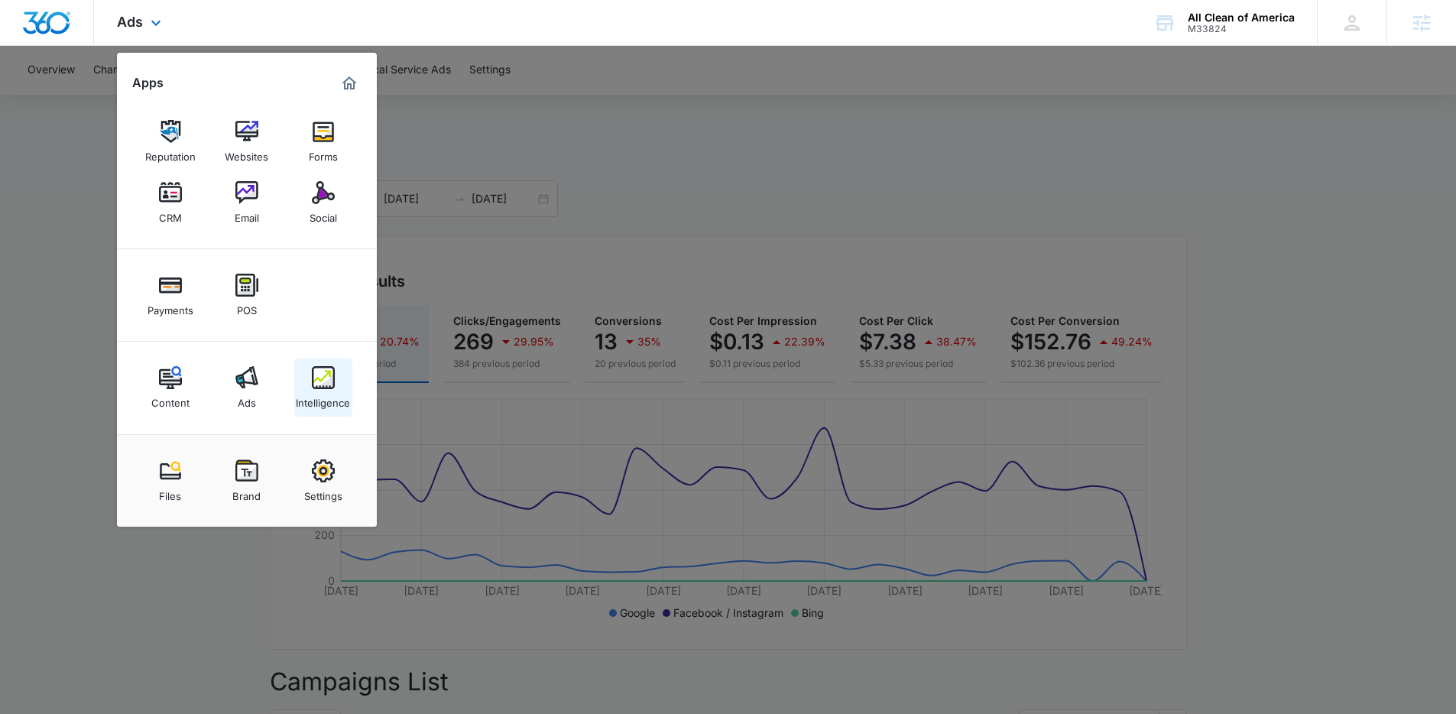
click at [327, 385] on img at bounding box center [323, 377] width 23 height 23
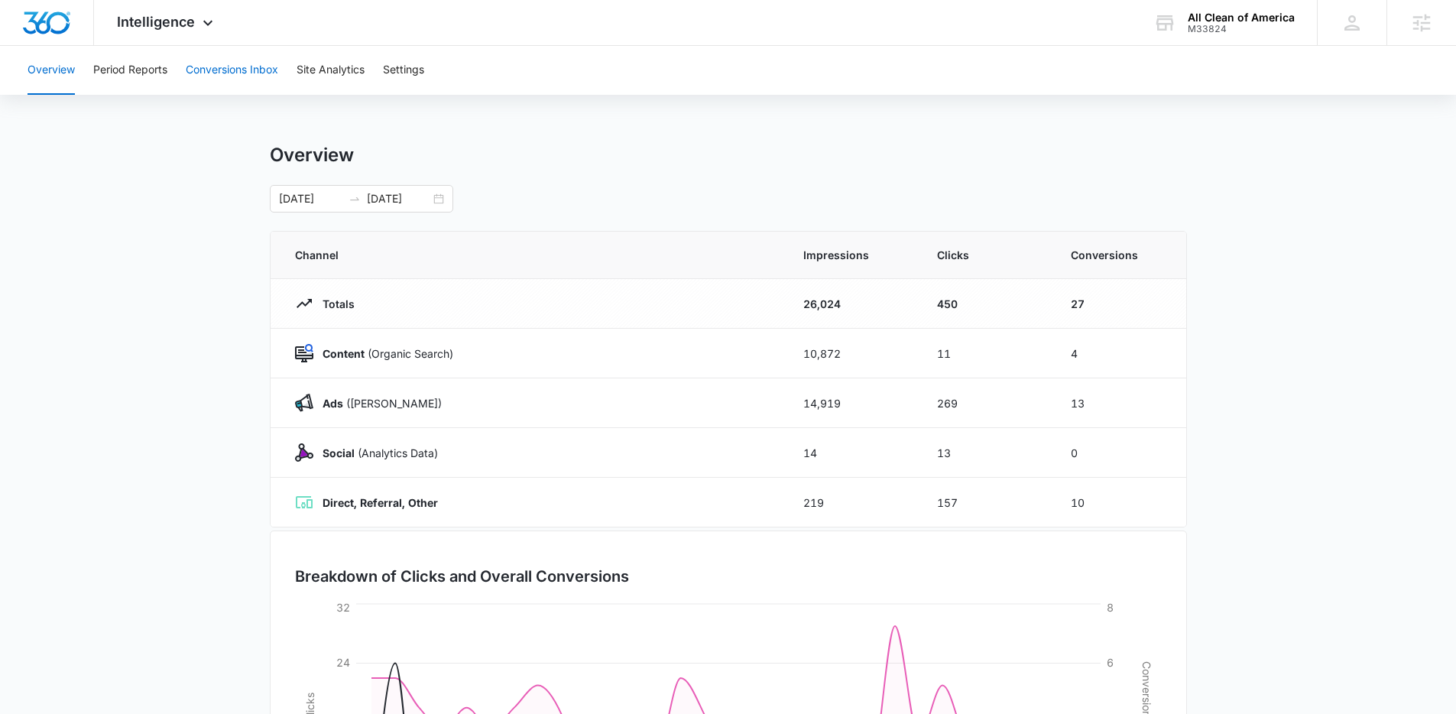
click at [250, 81] on button "Conversions Inbox" at bounding box center [232, 70] width 93 height 49
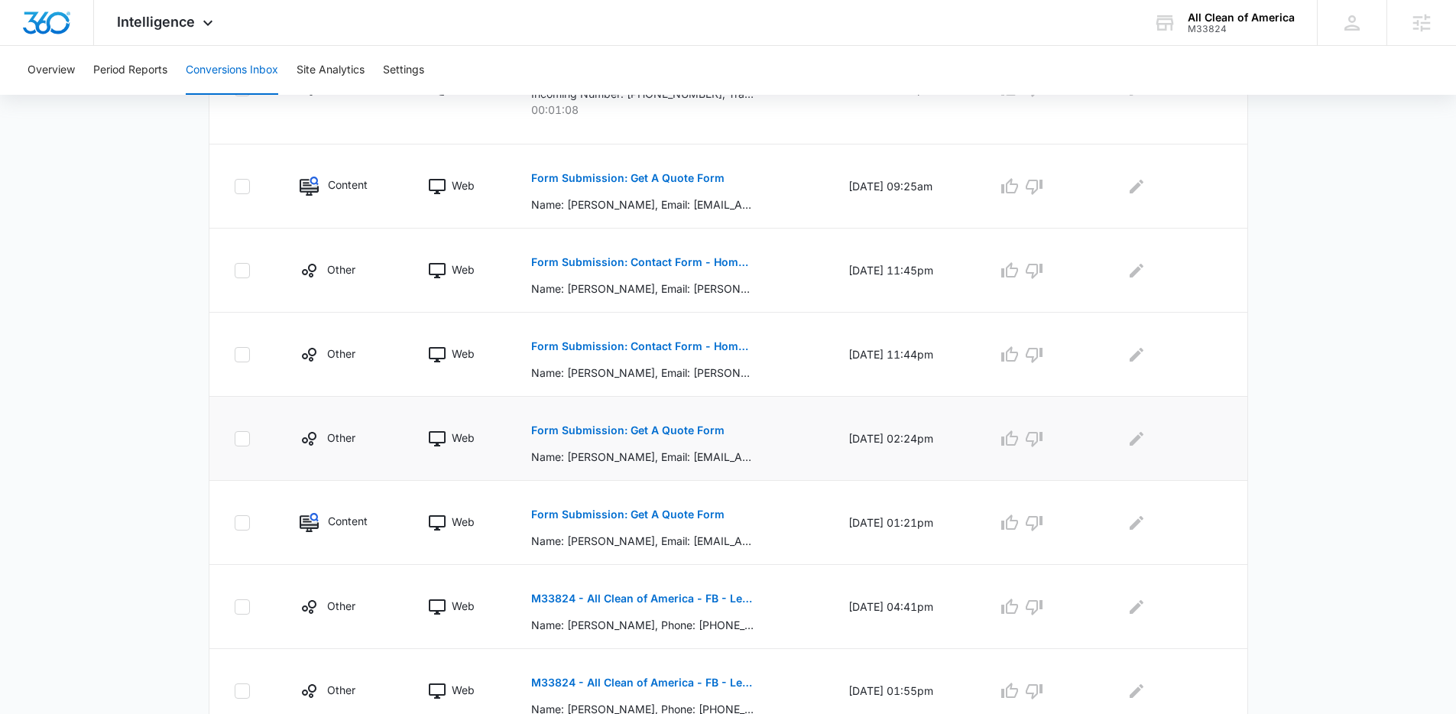
scroll to position [683, 0]
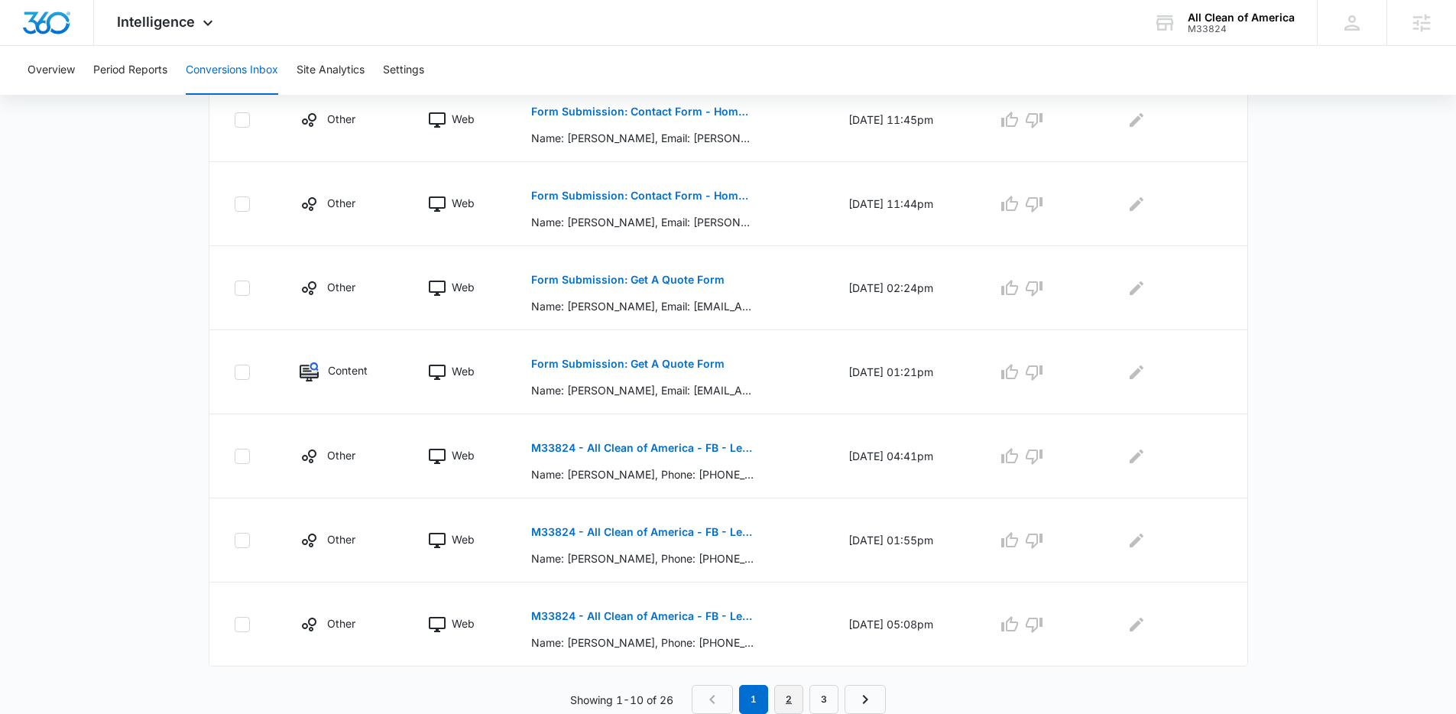
click at [796, 648] on link "2" at bounding box center [788, 699] width 29 height 29
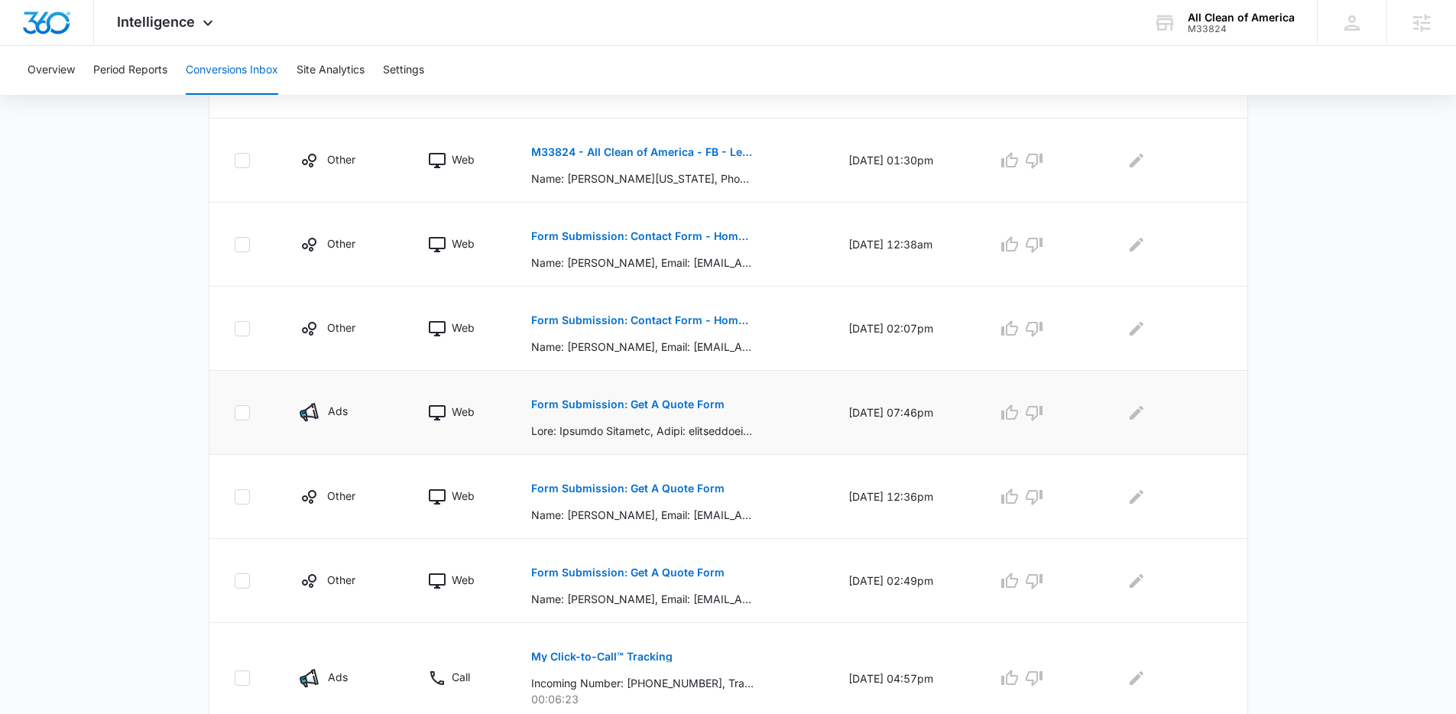
scroll to position [484, 0]
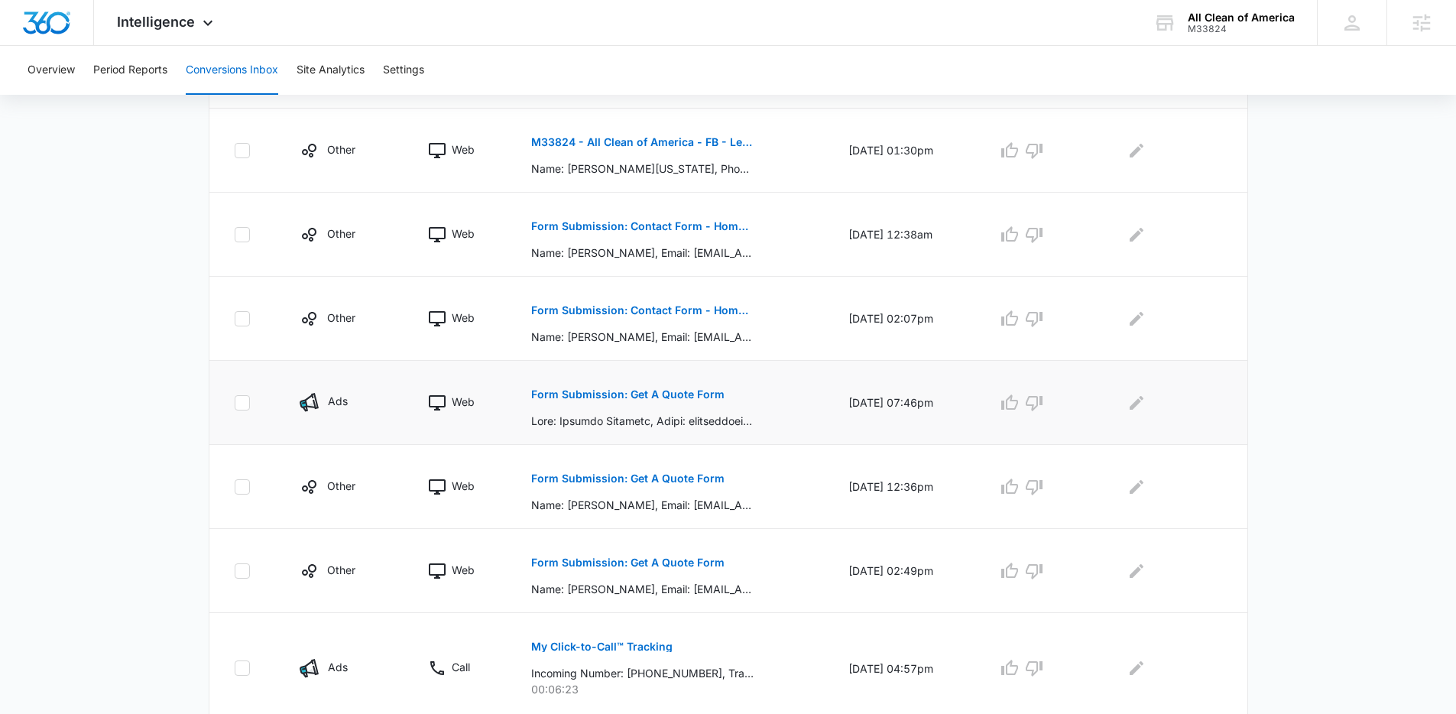
click at [672, 396] on p "Form Submission: Get A Quote Form" at bounding box center [627, 394] width 193 height 11
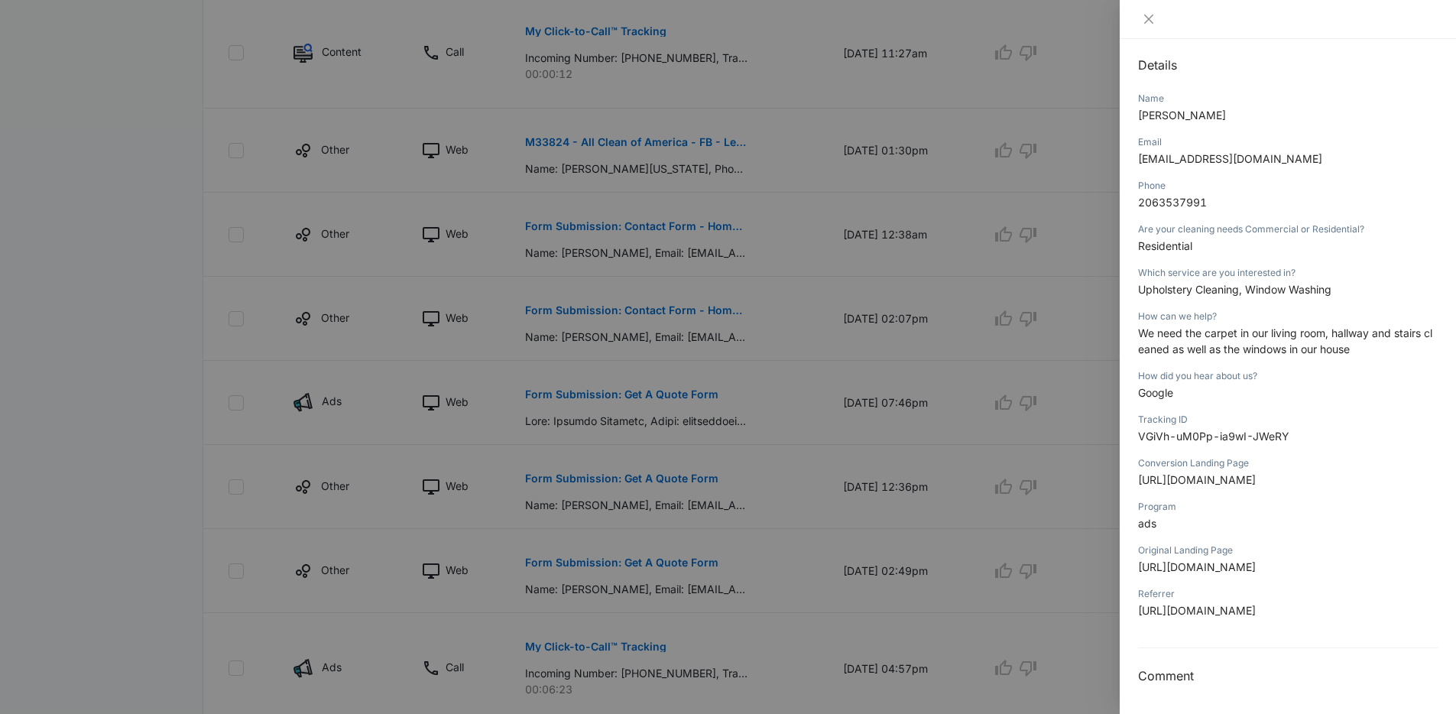
scroll to position [229, 0]
click at [1147, 26] on div at bounding box center [1288, 19] width 336 height 39
click at [1150, 20] on icon "close" at bounding box center [1148, 19] width 9 height 9
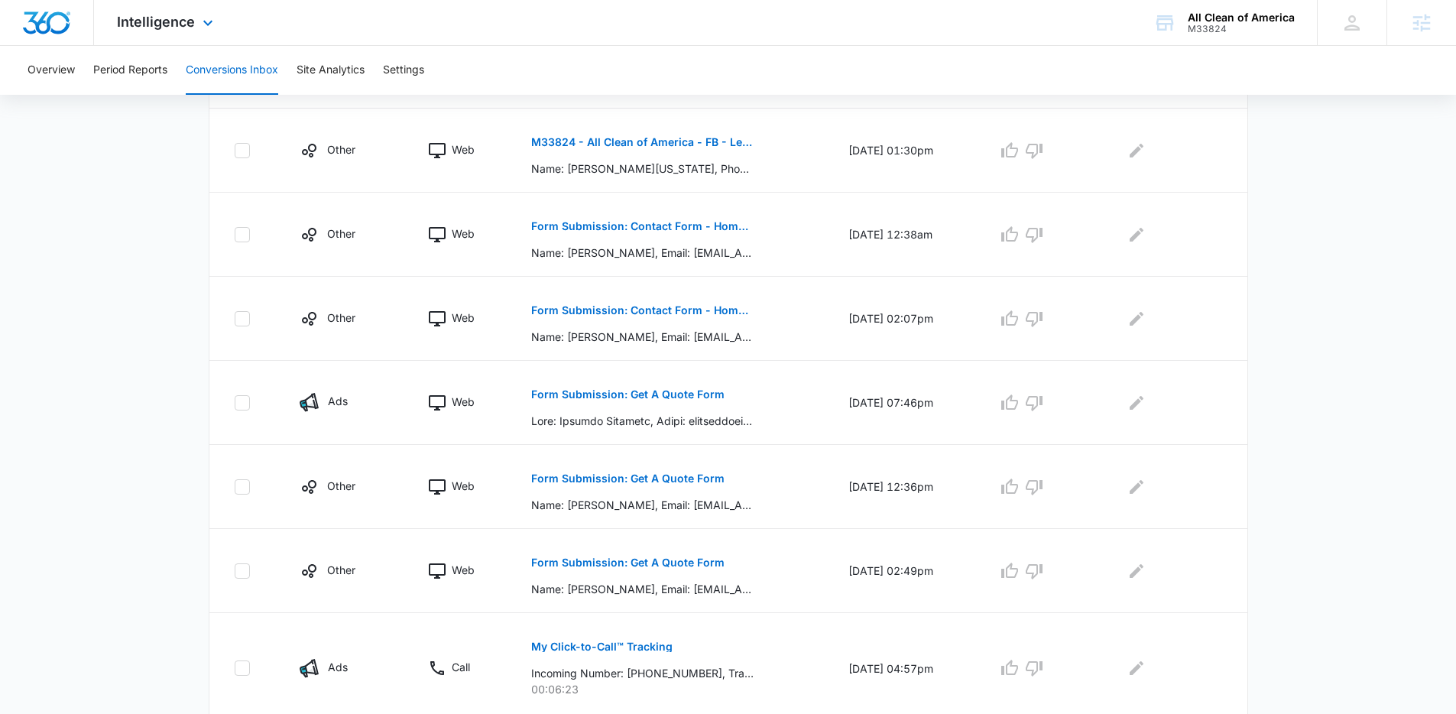
click at [194, 16] on div "Intelligence Apps Reputation Websites Forms CRM Email Social Payments POS Conte…" at bounding box center [167, 22] width 146 height 45
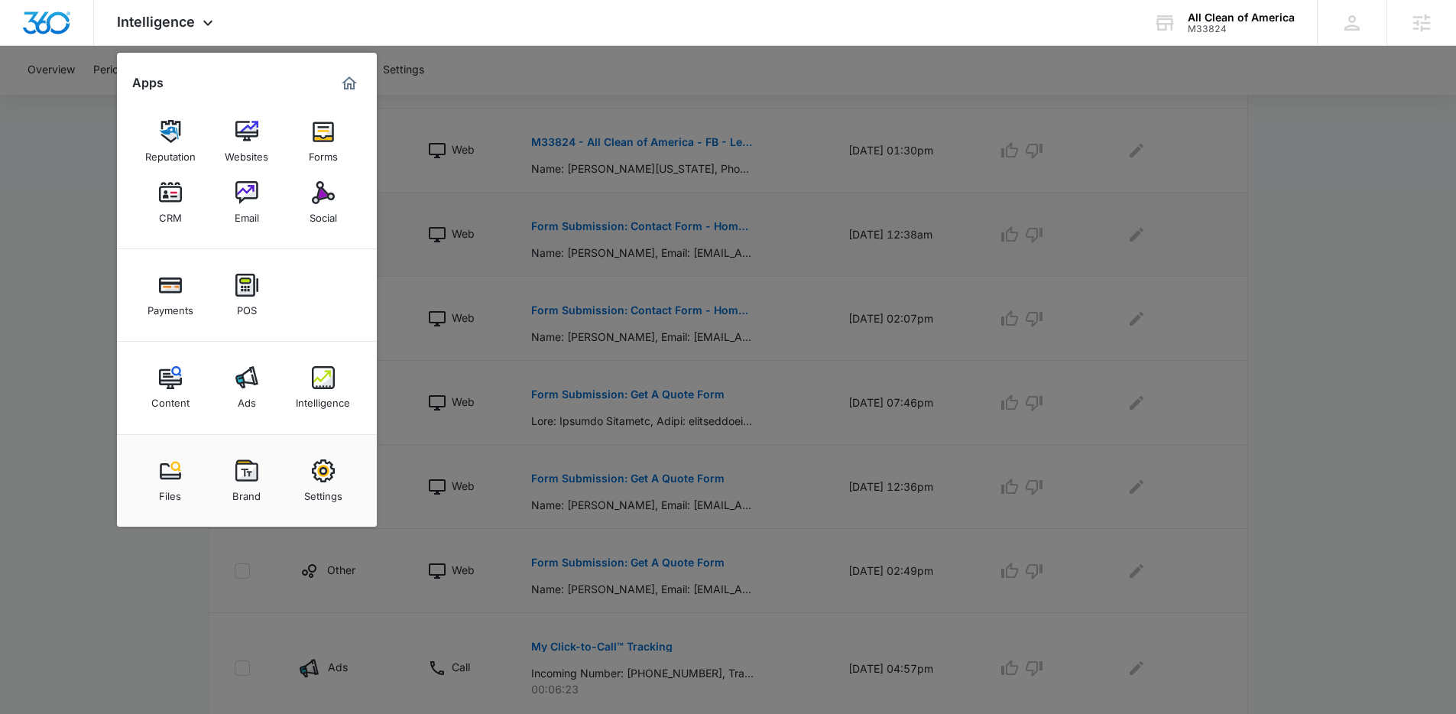
click at [442, 231] on div at bounding box center [728, 357] width 1456 height 714
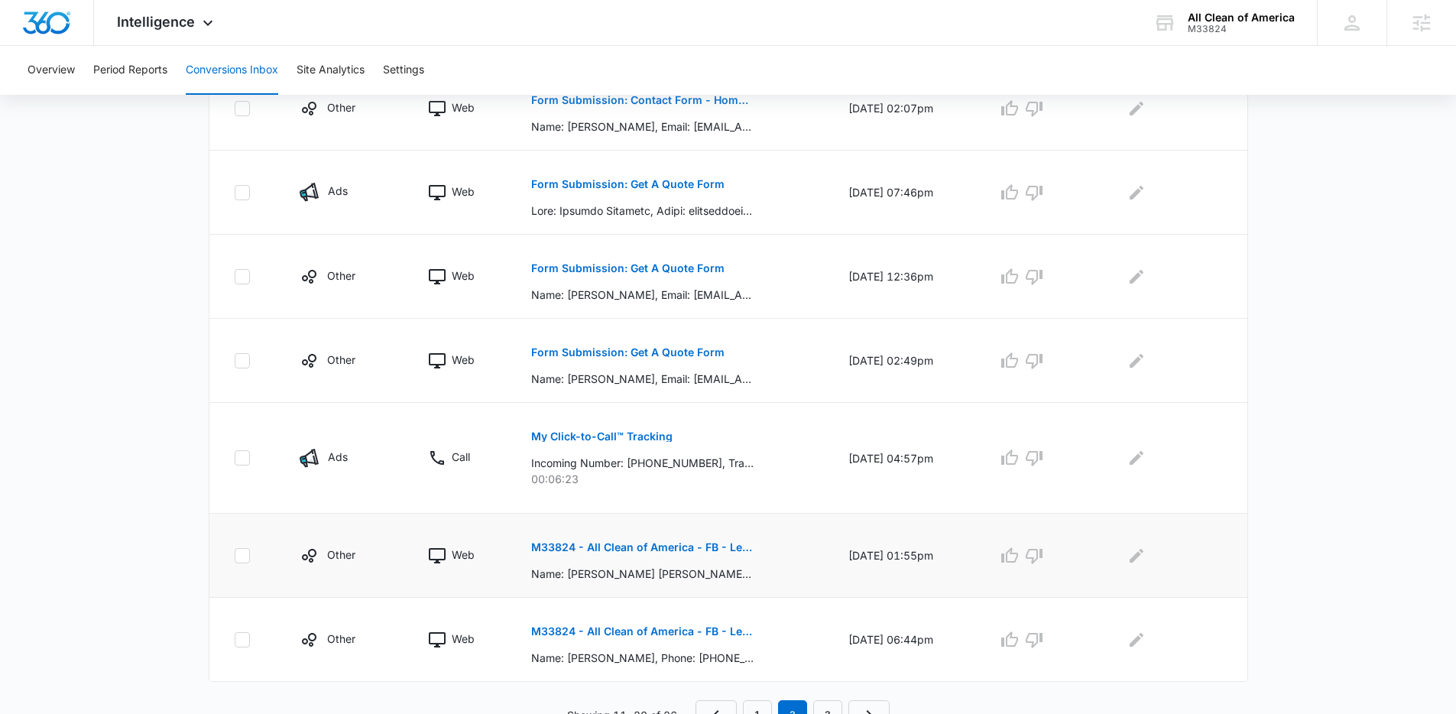
scroll to position [709, 0]
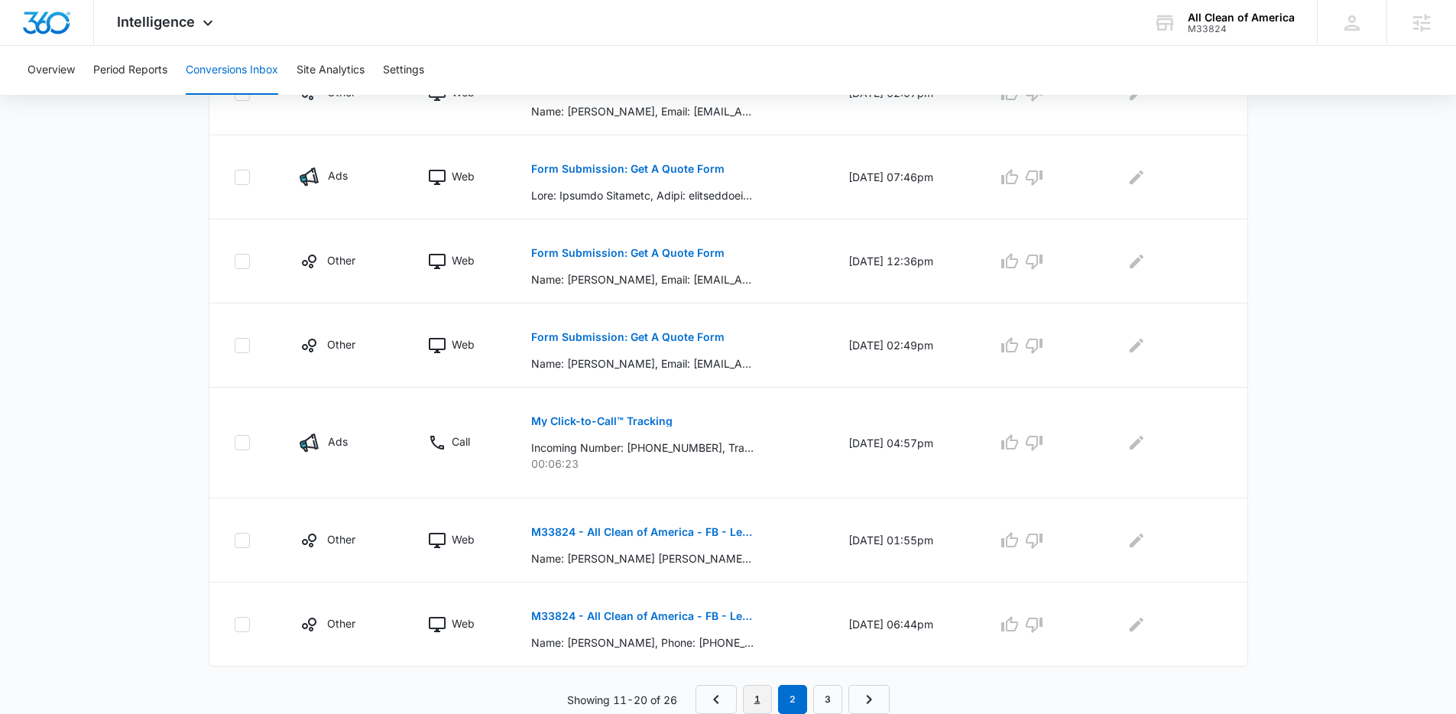
click at [763, 648] on link "1" at bounding box center [757, 699] width 29 height 29
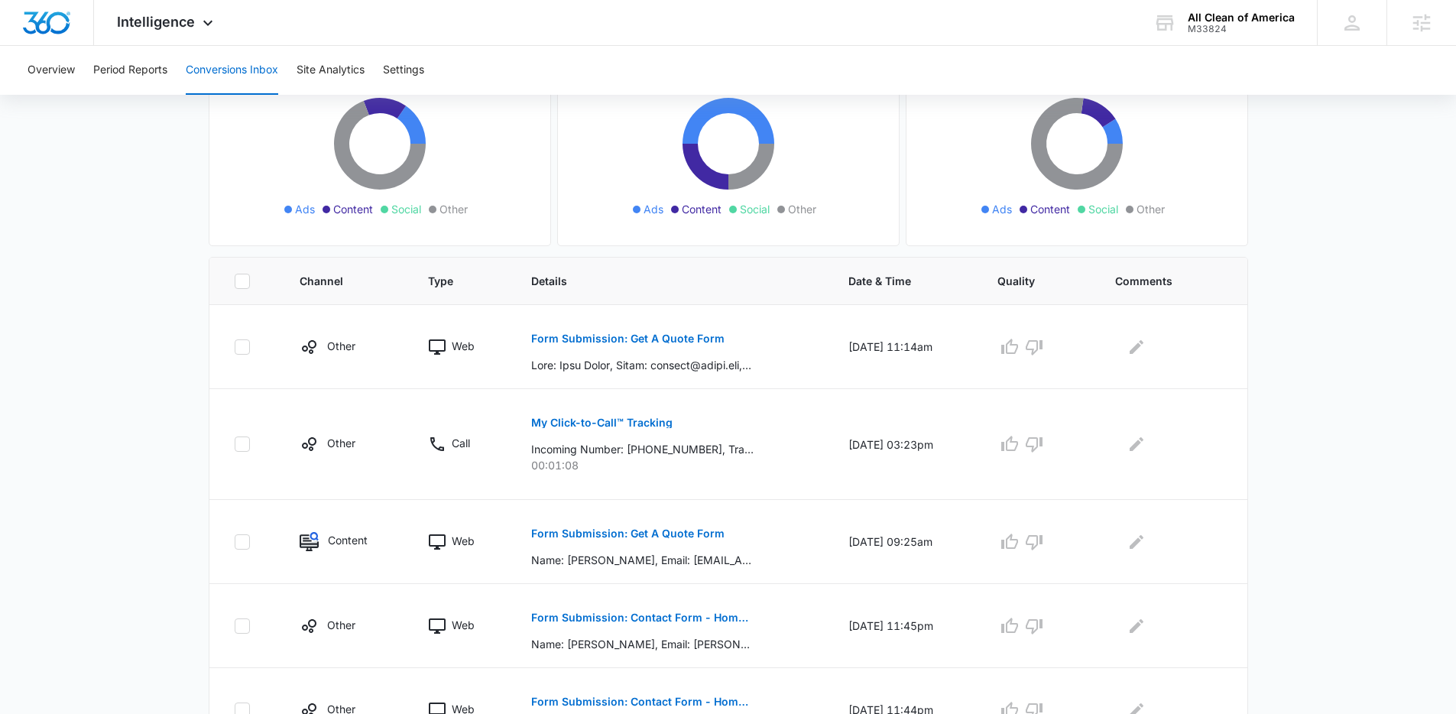
scroll to position [0, 0]
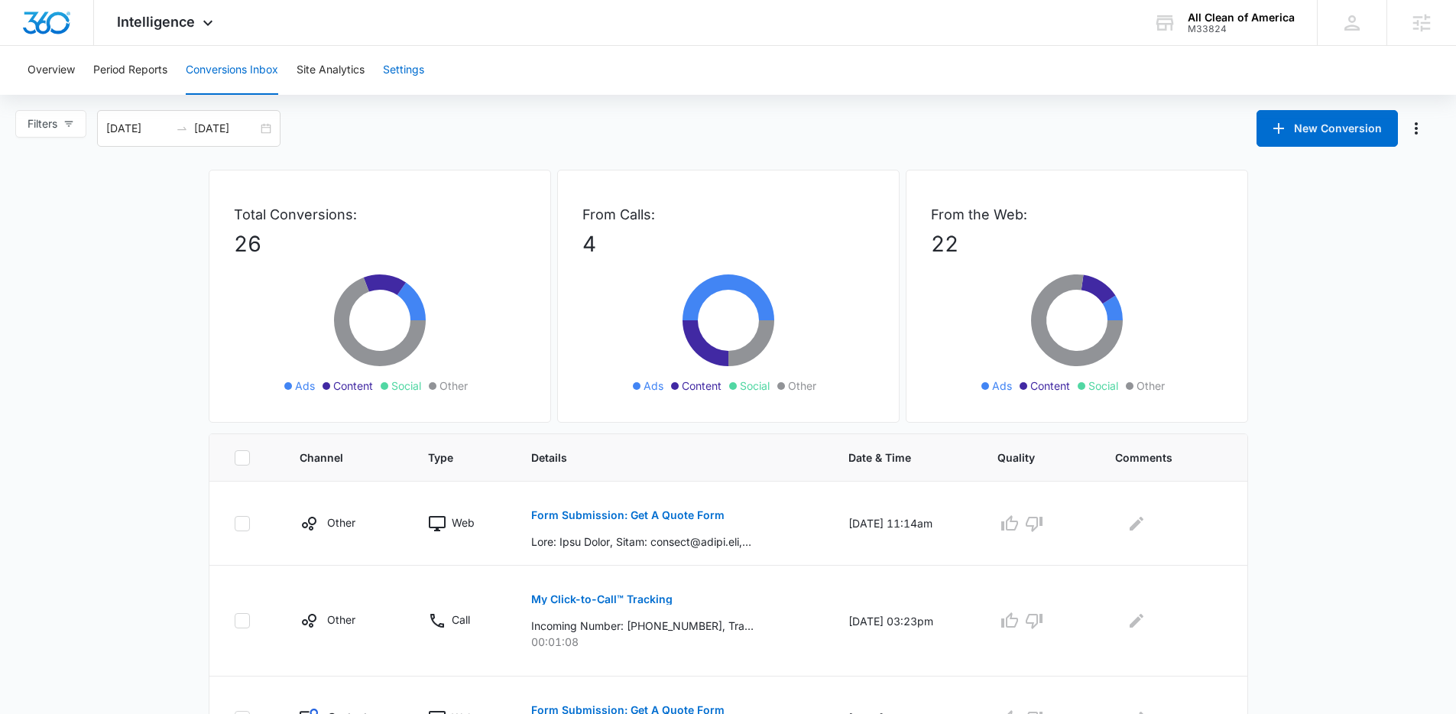
click at [410, 79] on button "Settings" at bounding box center [403, 70] width 41 height 49
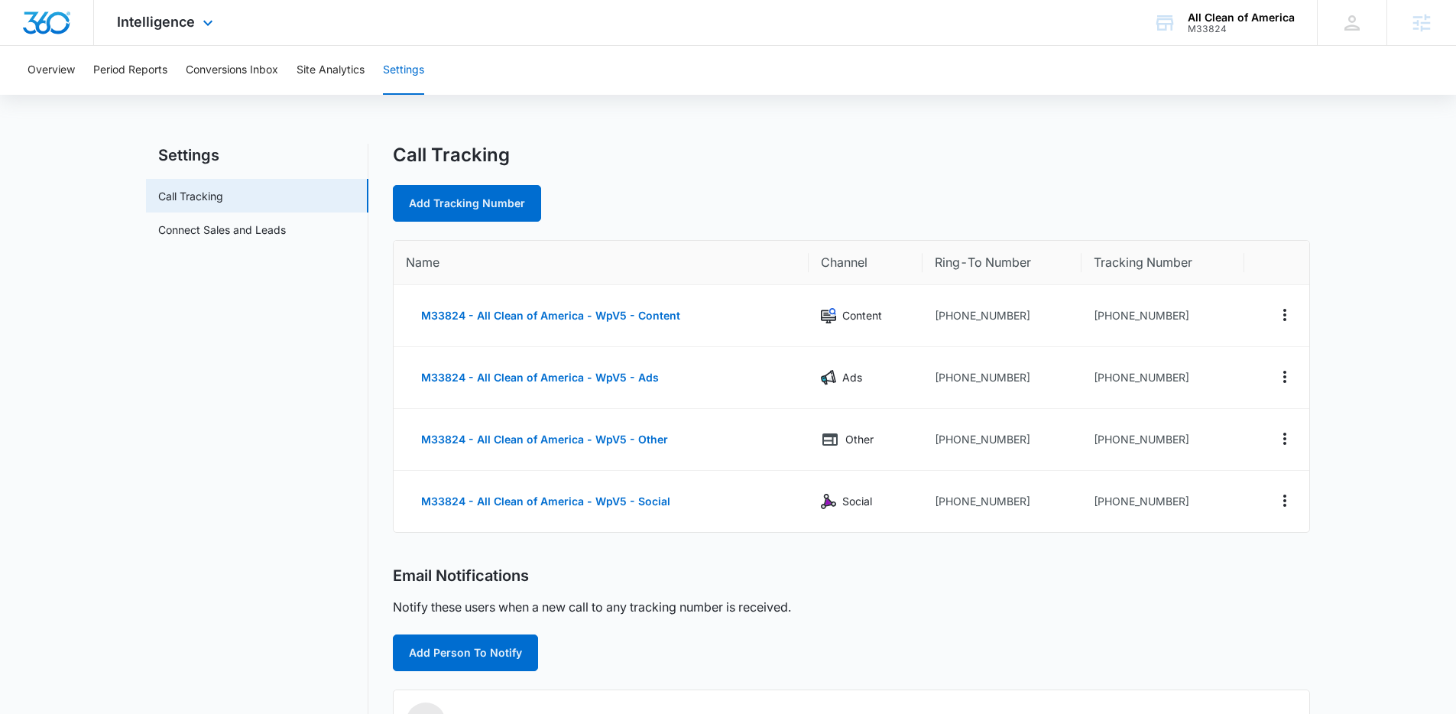
drag, startPoint x: 160, startPoint y: 36, endPoint x: 162, endPoint y: 44, distance: 8.7
click at [161, 36] on div "Intelligence Apps Reputation Websites Forms CRM Email Social Payments POS Conte…" at bounding box center [167, 22] width 146 height 45
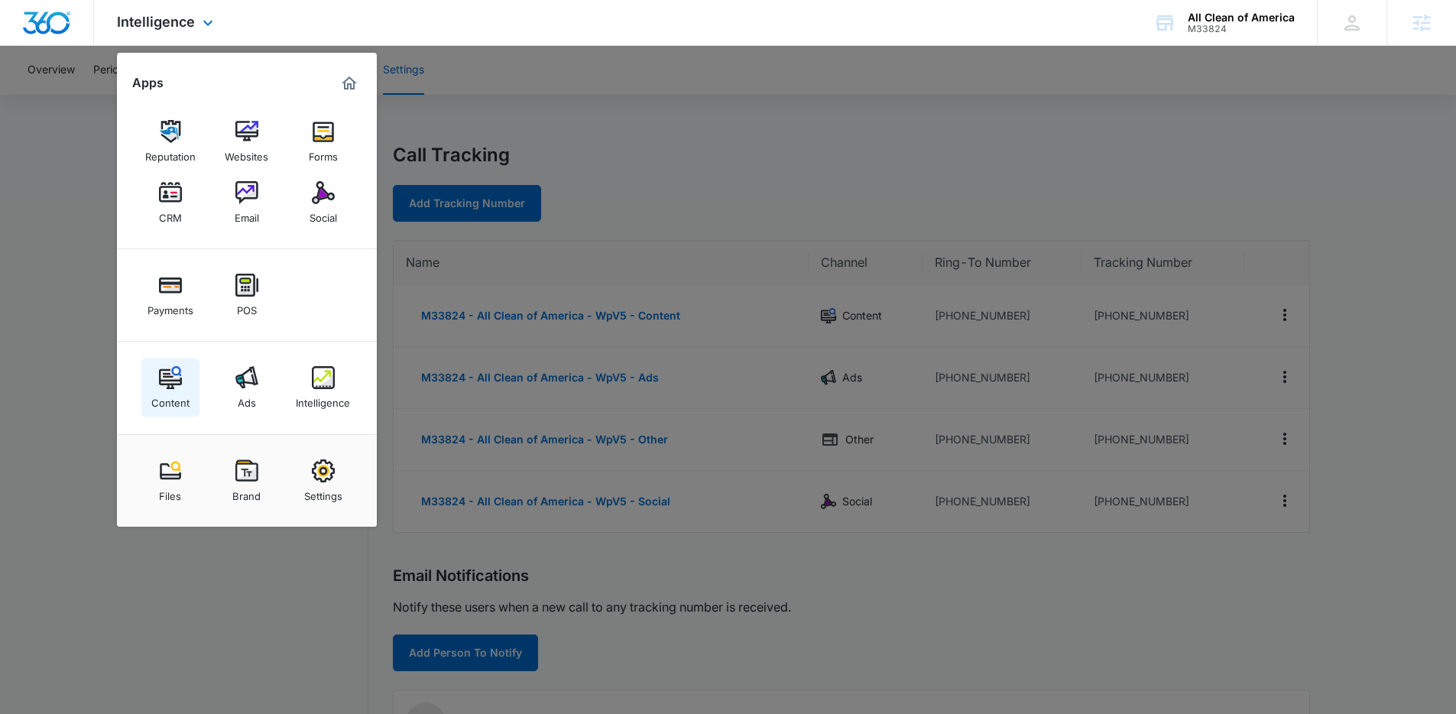
click at [181, 372] on link "Content" at bounding box center [170, 388] width 58 height 58
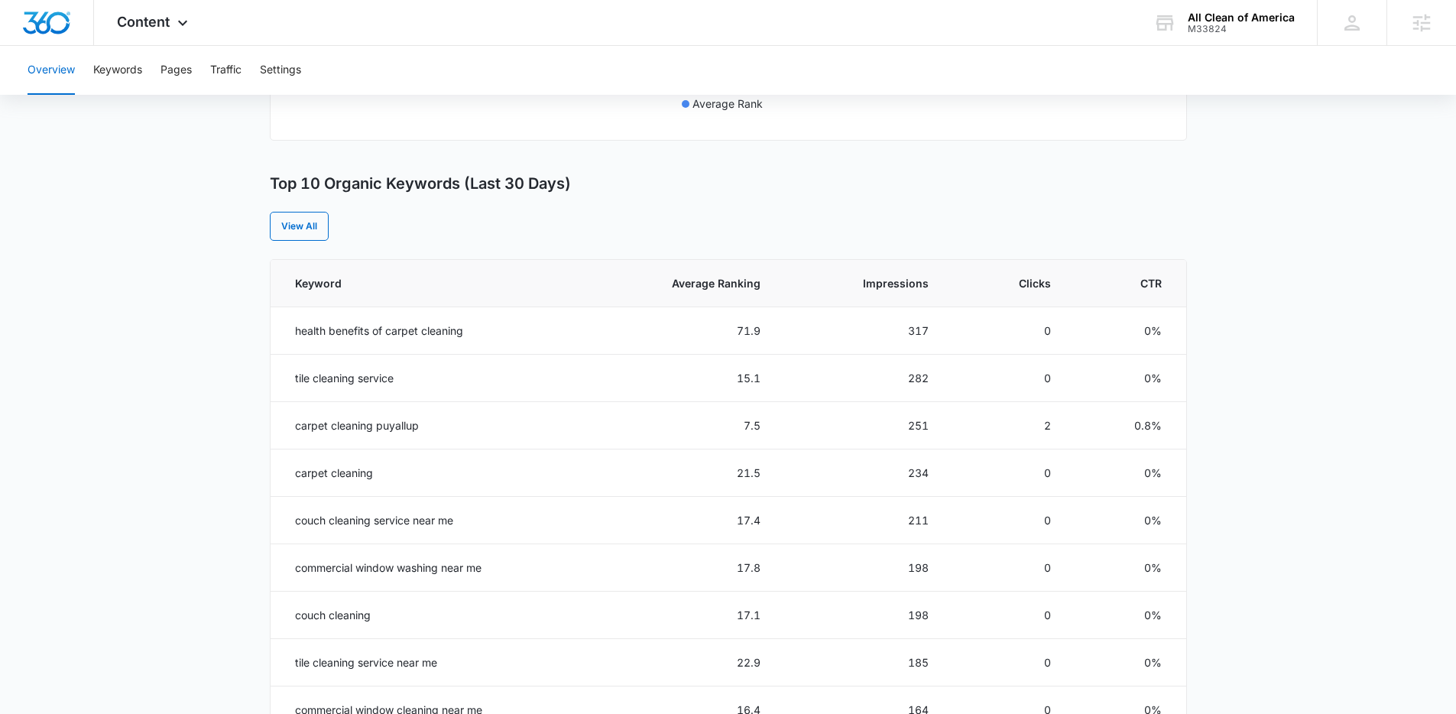
scroll to position [494, 0]
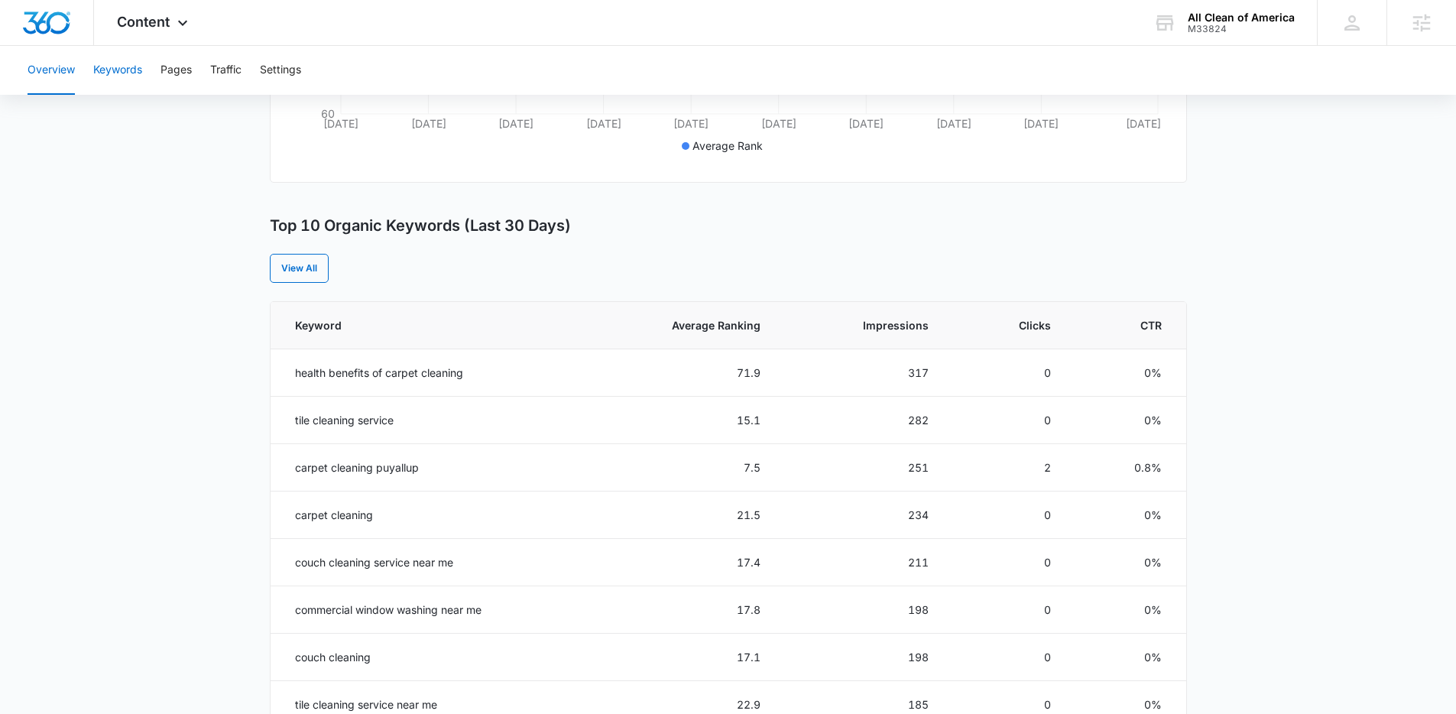
click at [105, 73] on button "Keywords" at bounding box center [117, 70] width 49 height 49
